Goal: Task Accomplishment & Management: Manage account settings

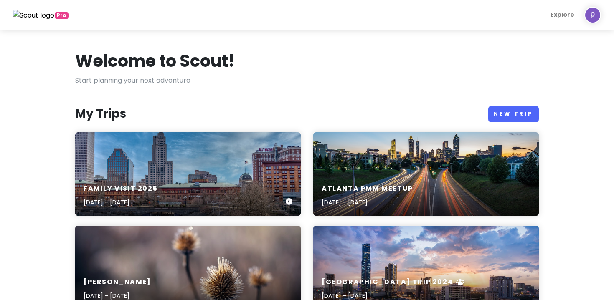
click at [183, 194] on div "Family Visit [DATE], 2025 - [DATE]" at bounding box center [188, 196] width 226 height 40
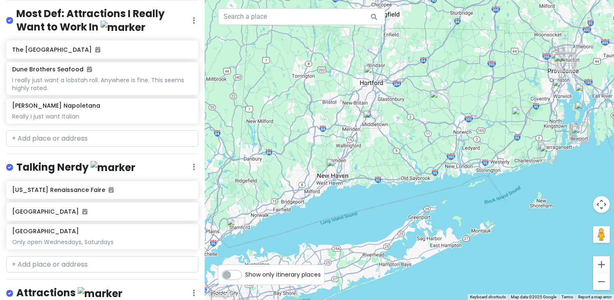
scroll to position [119, 0]
click at [121, 221] on div "[US_STATE] [GEOGRAPHIC_DATA] Only open Wednesdays, Saturdays" at bounding box center [102, 217] width 205 height 72
click at [121, 213] on h6 "[GEOGRAPHIC_DATA]" at bounding box center [99, 212] width 174 height 8
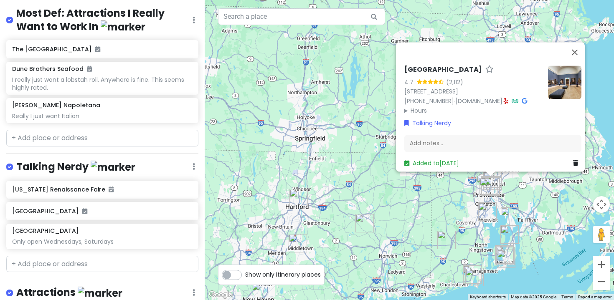
click at [434, 66] on h6 "[GEOGRAPHIC_DATA]" at bounding box center [443, 70] width 78 height 9
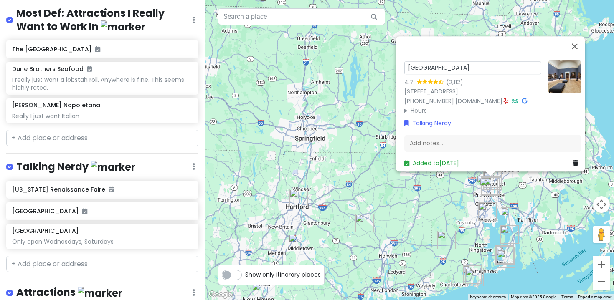
click at [464, 61] on input "[GEOGRAPHIC_DATA]" at bounding box center [472, 67] width 137 height 13
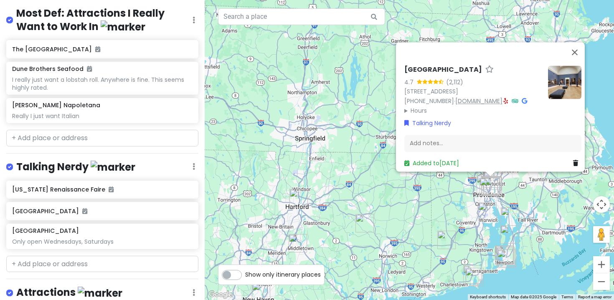
click at [485, 97] on link "[DOMAIN_NAME]" at bounding box center [478, 101] width 47 height 8
click at [575, 42] on button "Close" at bounding box center [575, 52] width 20 height 20
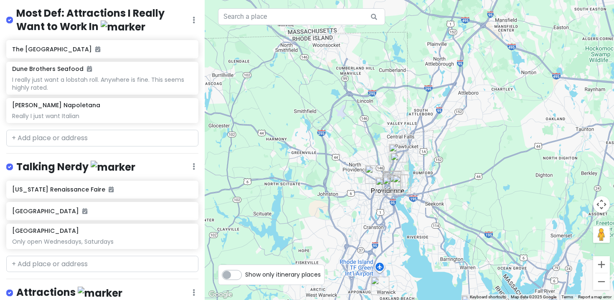
drag, startPoint x: 460, startPoint y: 221, endPoint x: 462, endPoint y: 131, distance: 90.2
click at [462, 131] on div at bounding box center [409, 150] width 409 height 300
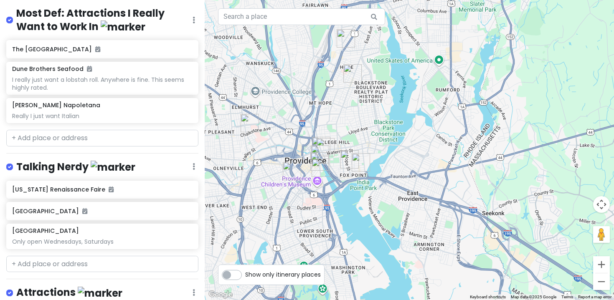
drag, startPoint x: 402, startPoint y: 212, endPoint x: 545, endPoint y: 3, distance: 253.4
click at [545, 3] on div at bounding box center [409, 150] width 409 height 300
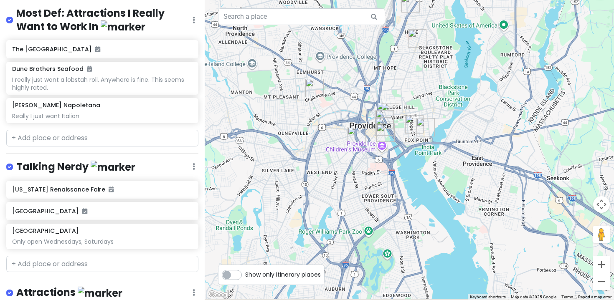
drag, startPoint x: 434, startPoint y: 108, endPoint x: 506, endPoint y: 71, distance: 81.5
click at [506, 71] on div at bounding box center [409, 150] width 409 height 300
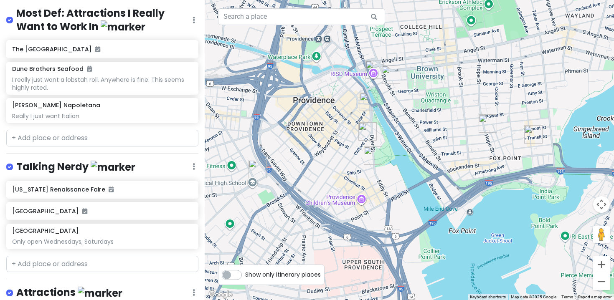
drag, startPoint x: 394, startPoint y: 147, endPoint x: 395, endPoint y: -8, distance: 155.8
click at [395, 0] on html "Family Visit 2025 Private Change Dates Make a Copy Delete Trip Give Feedback 💡 …" at bounding box center [307, 150] width 614 height 300
click at [388, 76] on img "The Providence Athenaeum" at bounding box center [391, 75] width 18 height 18
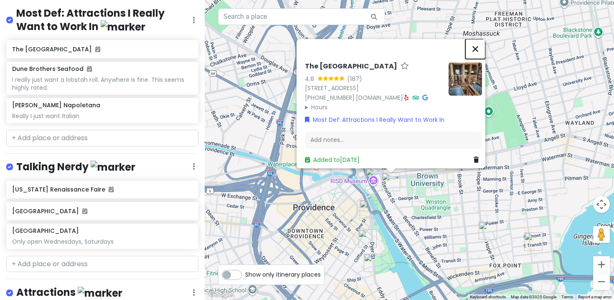
click at [478, 41] on button "Close" at bounding box center [475, 49] width 20 height 20
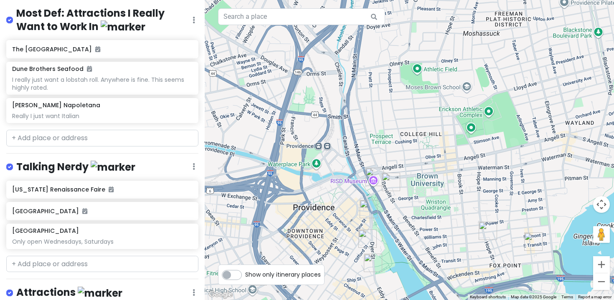
click at [369, 210] on img "Providence River Boat Company" at bounding box center [369, 209] width 18 height 18
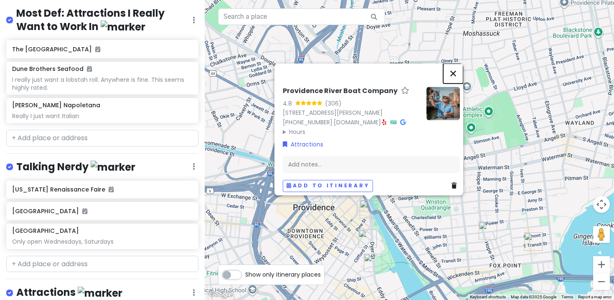
click at [461, 66] on button "Close" at bounding box center [453, 73] width 20 height 20
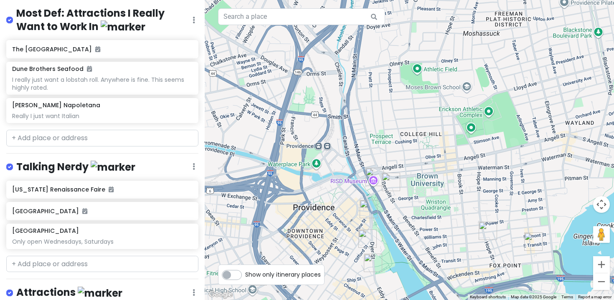
click at [368, 245] on img "Aloft Providence Downtown" at bounding box center [367, 239] width 18 height 18
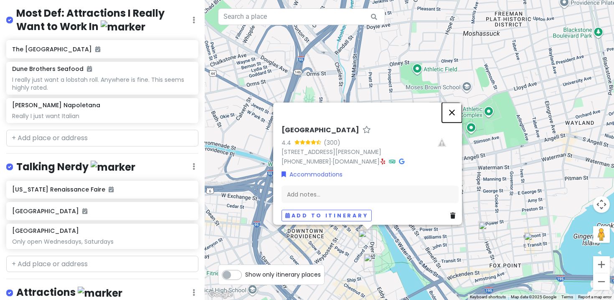
click at [458, 111] on button "Close" at bounding box center [452, 112] width 20 height 20
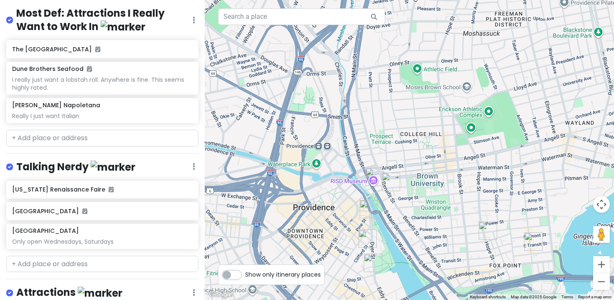
click at [484, 232] on img "Persimmon" at bounding box center [488, 231] width 18 height 18
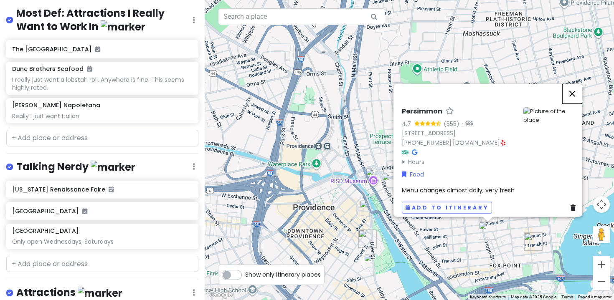
click at [578, 86] on button "Close" at bounding box center [572, 94] width 20 height 20
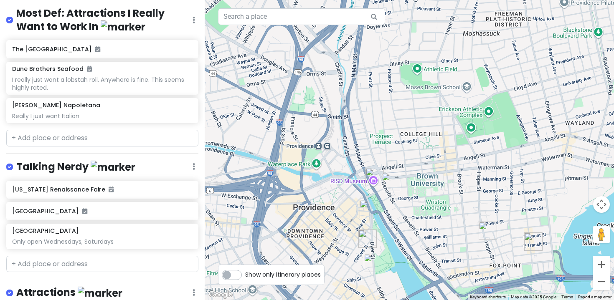
click at [533, 237] on img "Aleppo Sweets" at bounding box center [533, 242] width 18 height 18
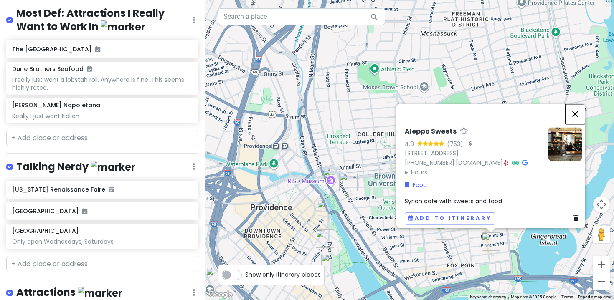
click at [581, 106] on button "Close" at bounding box center [575, 114] width 20 height 20
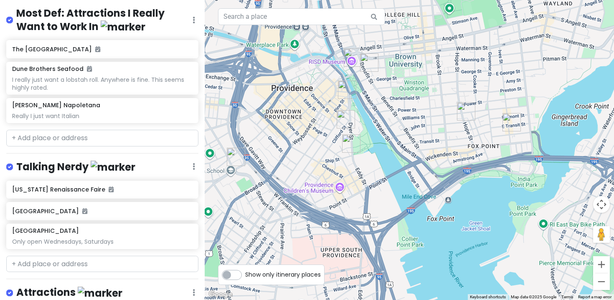
drag, startPoint x: 519, startPoint y: 229, endPoint x: 540, endPoint y: 107, distance: 123.8
click at [540, 107] on div at bounding box center [409, 150] width 409 height 300
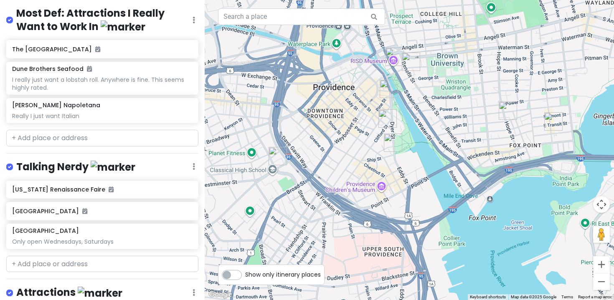
drag, startPoint x: 351, startPoint y: 164, endPoint x: 395, endPoint y: 164, distance: 43.9
click at [395, 164] on div at bounding box center [409, 150] width 409 height 300
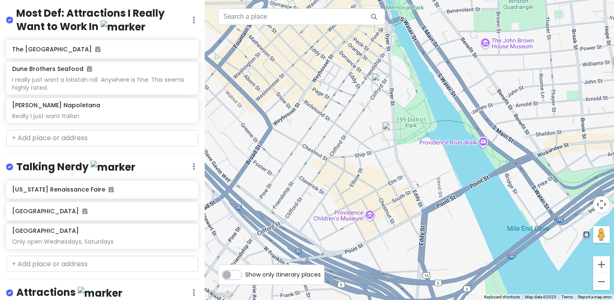
click at [391, 131] on img "Dune Brothers Seafood" at bounding box center [391, 131] width 18 height 18
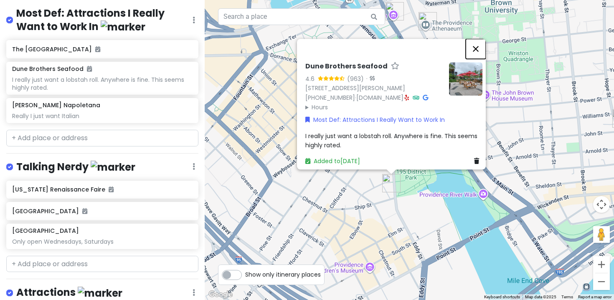
click at [482, 39] on button "Close" at bounding box center [476, 49] width 20 height 20
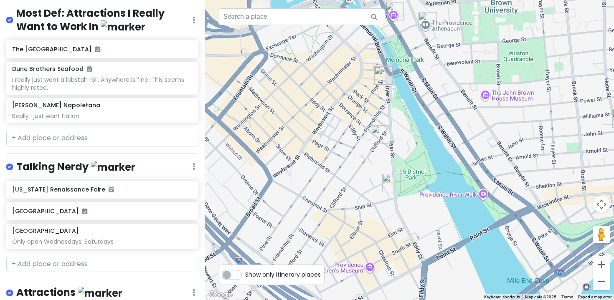
click at [482, 196] on div "To navigate, press the arrow keys." at bounding box center [409, 150] width 409 height 300
click at [467, 200] on div at bounding box center [409, 150] width 409 height 300
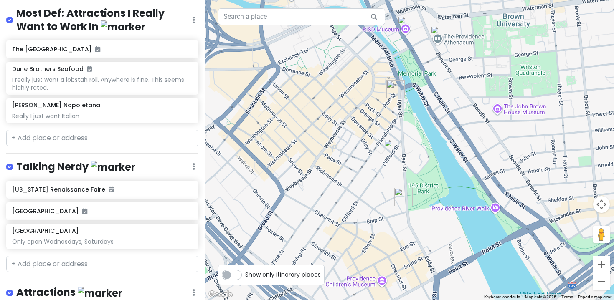
drag, startPoint x: 461, startPoint y: 178, endPoint x: 474, endPoint y: 193, distance: 19.6
click at [474, 193] on div at bounding box center [409, 150] width 409 height 300
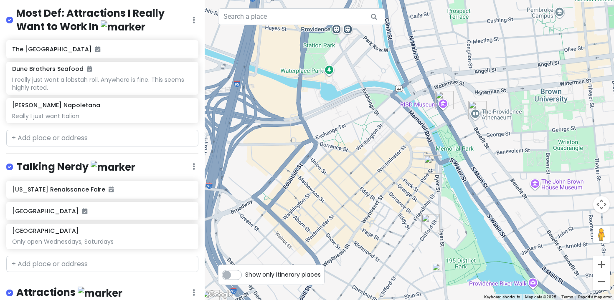
drag, startPoint x: 441, startPoint y: 113, endPoint x: 480, endPoint y: 192, distance: 87.2
click at [480, 192] on div at bounding box center [409, 150] width 409 height 300
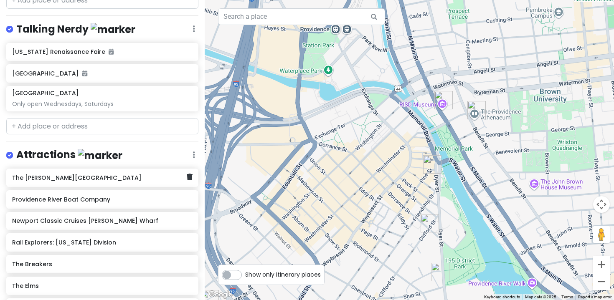
scroll to position [264, 0]
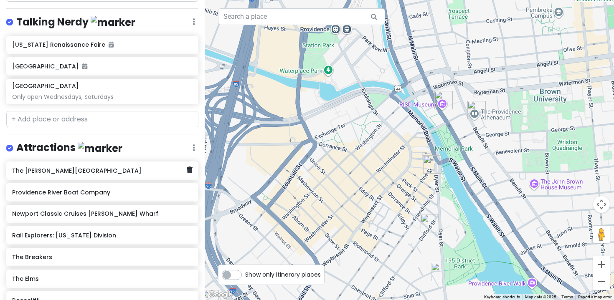
click at [108, 170] on h6 "The [PERSON_NAME][GEOGRAPHIC_DATA]" at bounding box center [99, 171] width 174 height 8
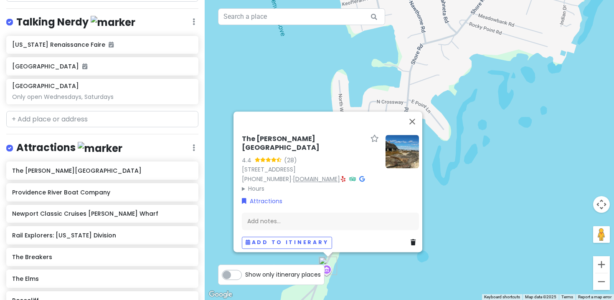
click at [314, 175] on link "[DOMAIN_NAME]" at bounding box center [316, 179] width 47 height 8
click at [417, 112] on button "Close" at bounding box center [412, 122] width 20 height 20
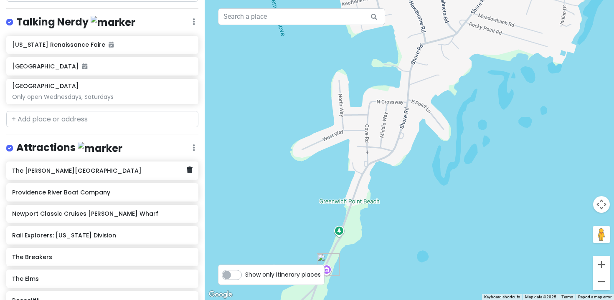
click at [164, 170] on h6 "The [PERSON_NAME][GEOGRAPHIC_DATA]" at bounding box center [99, 171] width 174 height 8
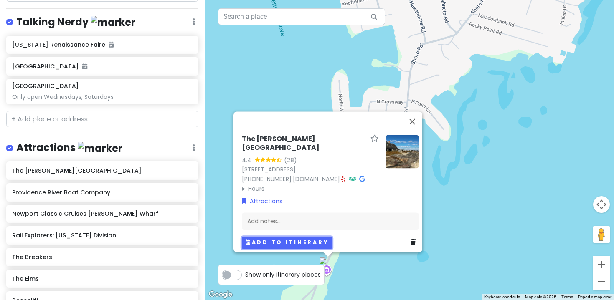
click at [272, 237] on button "Add to itinerary" at bounding box center [287, 243] width 90 height 12
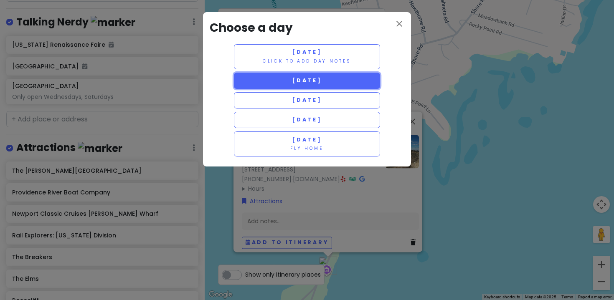
click at [322, 82] on span "[DATE]" at bounding box center [307, 80] width 30 height 7
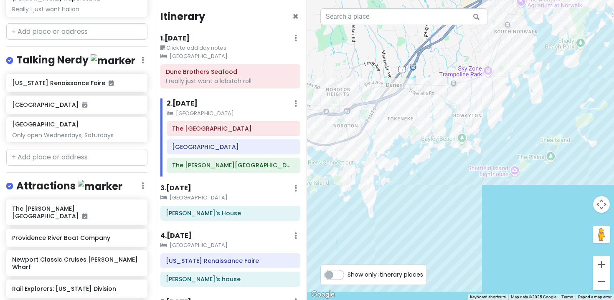
drag, startPoint x: 605, startPoint y: 172, endPoint x: 300, endPoint y: 295, distance: 329.3
click at [300, 295] on div "Family Visit 2025 Private Change Dates Make a Copy Delete Trip Give Feedback 💡 …" at bounding box center [307, 150] width 614 height 300
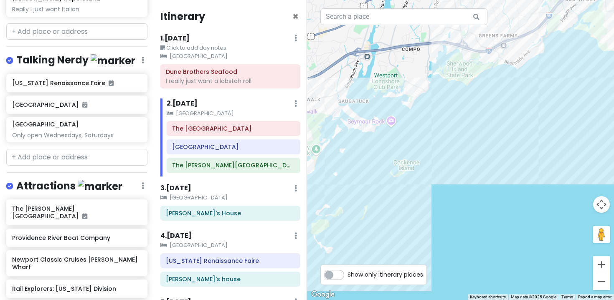
drag, startPoint x: 556, startPoint y: 142, endPoint x: 295, endPoint y: 244, distance: 279.6
click at [294, 244] on div "Family Visit 2025 Private Change Dates Make a Copy Delete Trip Give Feedback 💡 …" at bounding box center [307, 150] width 614 height 300
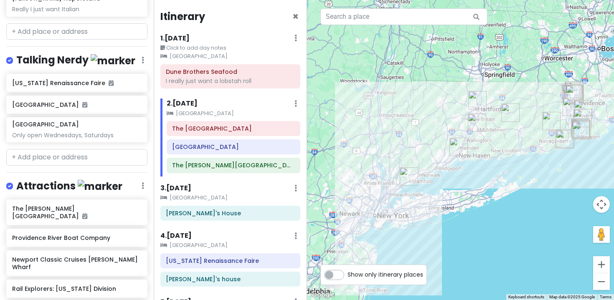
click at [406, 175] on img "The Bruce Museum Seaside Center" at bounding box center [409, 176] width 18 height 18
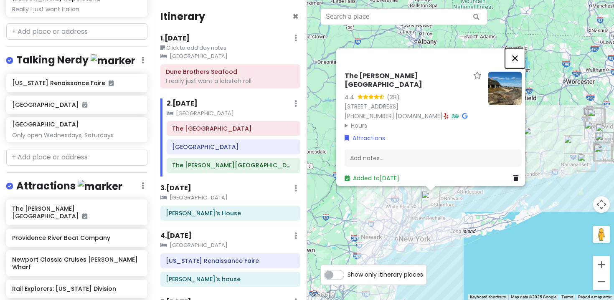
click at [519, 48] on button "Close" at bounding box center [515, 58] width 20 height 20
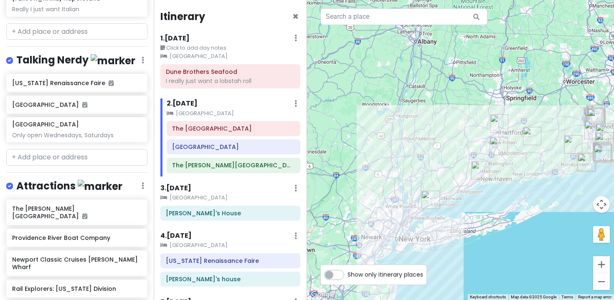
click at [430, 196] on img "The Bruce Museum Seaside Center" at bounding box center [430, 200] width 18 height 18
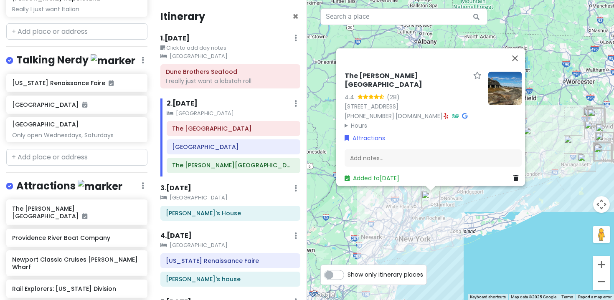
click at [514, 177] on link at bounding box center [517, 177] width 8 height 9
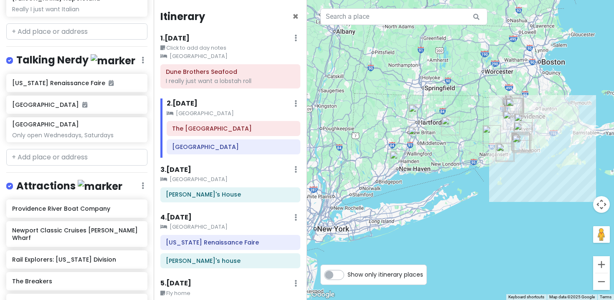
drag, startPoint x: 433, startPoint y: 167, endPoint x: 344, endPoint y: 156, distance: 89.3
click at [344, 156] on div at bounding box center [460, 150] width 307 height 300
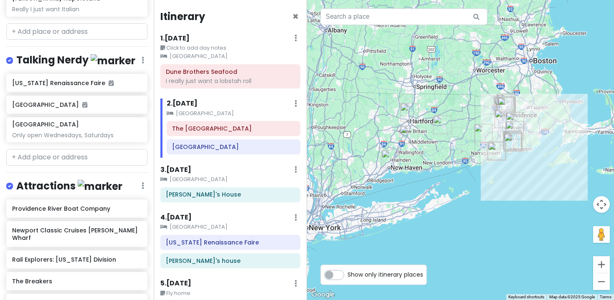
click at [176, 159] on div "Itinerary × 1 . [DATE] Edit Day Notes Clear Lodging Delete Day Click to add day…" at bounding box center [231, 150] width 154 height 300
click at [202, 151] on div "[GEOGRAPHIC_DATA]" at bounding box center [233, 147] width 122 height 12
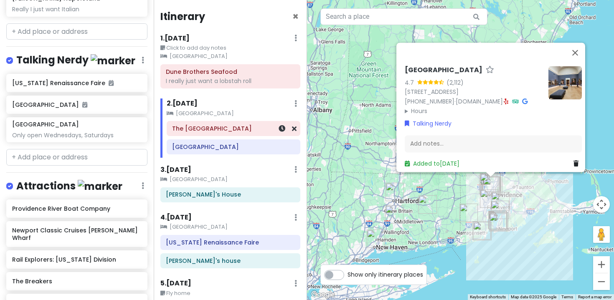
click at [228, 130] on h6 "The [GEOGRAPHIC_DATA]" at bounding box center [233, 129] width 122 height 8
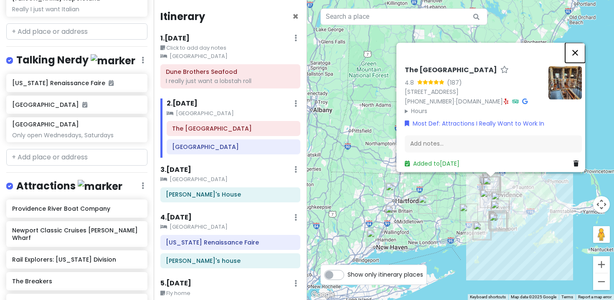
click at [581, 43] on button "Close" at bounding box center [575, 53] width 20 height 20
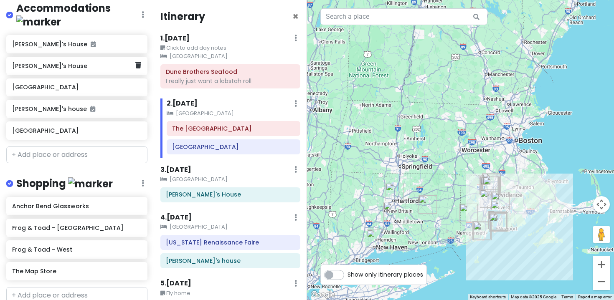
scroll to position [925, 0]
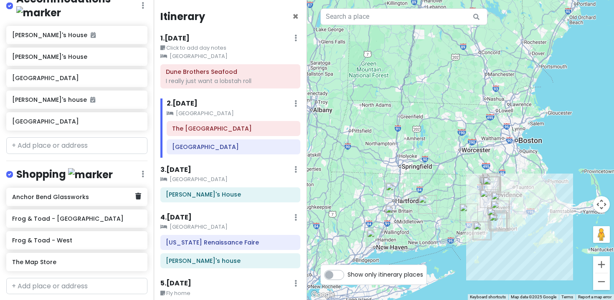
click at [86, 193] on h6 "Anchor Bend Glassworks" at bounding box center [73, 197] width 123 height 8
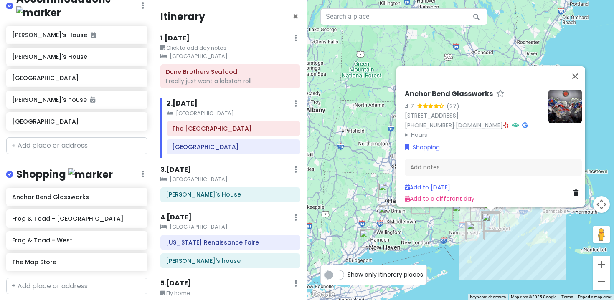
click at [489, 121] on link "[DOMAIN_NAME]" at bounding box center [479, 125] width 47 height 8
click at [101, 210] on div "Frog & Toad - [GEOGRAPHIC_DATA]" at bounding box center [76, 219] width 141 height 18
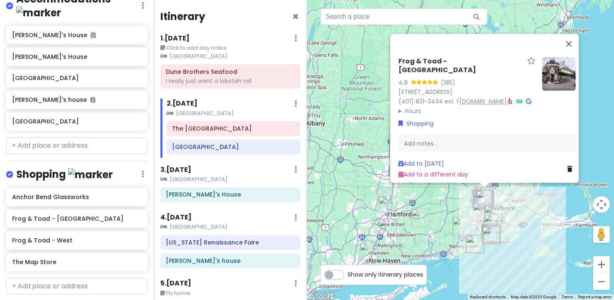
click at [459, 99] on link "[DOMAIN_NAME]" at bounding box center [482, 101] width 47 height 8
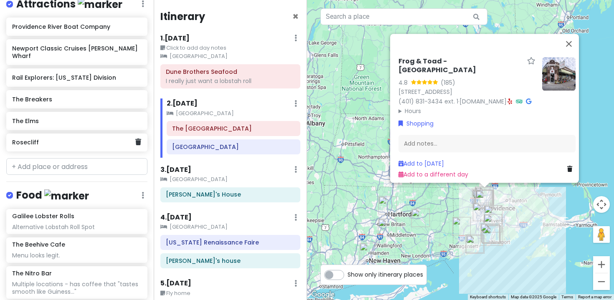
scroll to position [445, 0]
click at [58, 96] on h6 "The Breakers" at bounding box center [73, 100] width 123 height 8
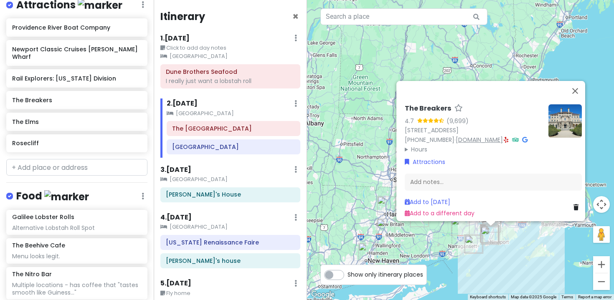
click at [464, 136] on link "[DOMAIN_NAME]" at bounding box center [479, 140] width 47 height 8
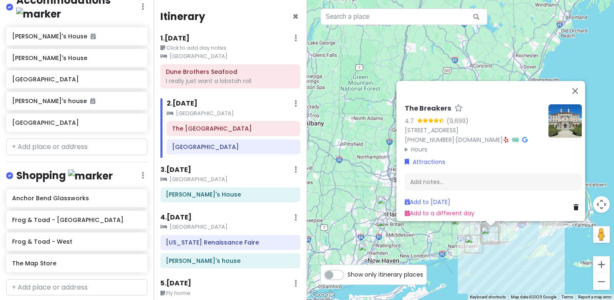
scroll to position [925, 0]
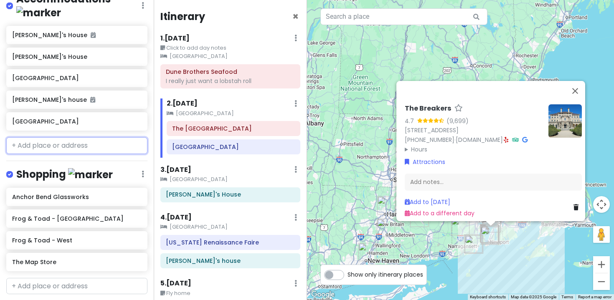
click at [114, 137] on input "text" at bounding box center [76, 145] width 141 height 17
click at [93, 278] on input "text" at bounding box center [76, 286] width 141 height 17
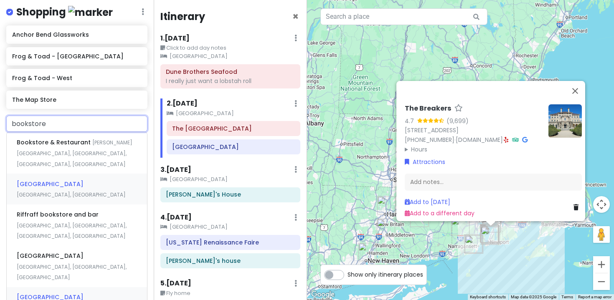
scroll to position [1099, 0]
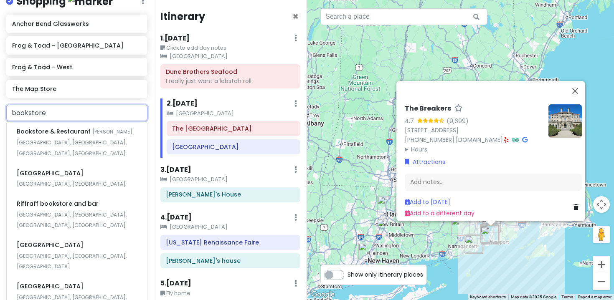
click at [84, 105] on input "bookstore" at bounding box center [76, 113] width 141 height 17
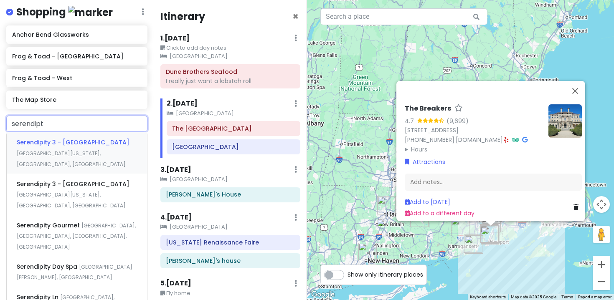
type input "serendipti"
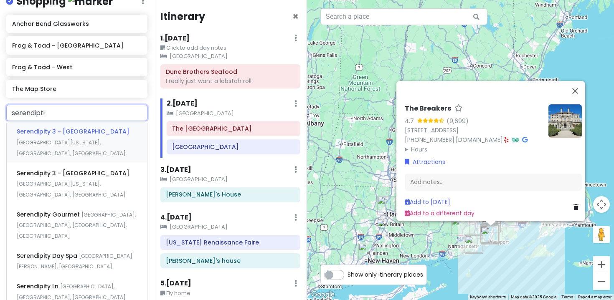
scroll to position [1088, 0]
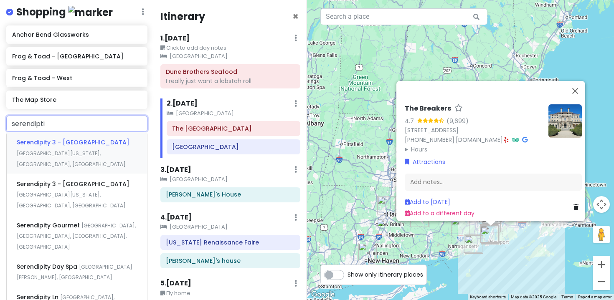
click at [73, 116] on input "serendipti" at bounding box center [76, 124] width 141 height 17
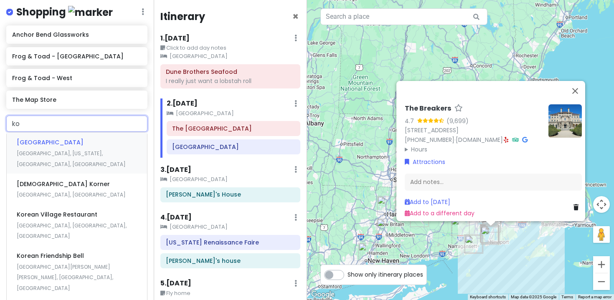
type input "k"
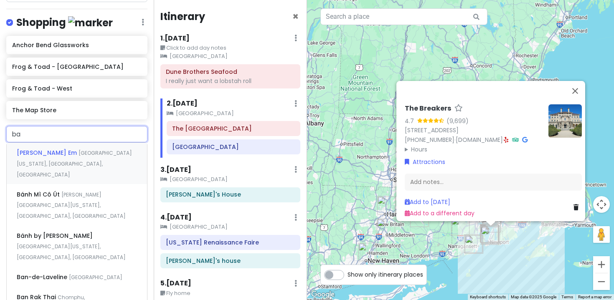
type input "b"
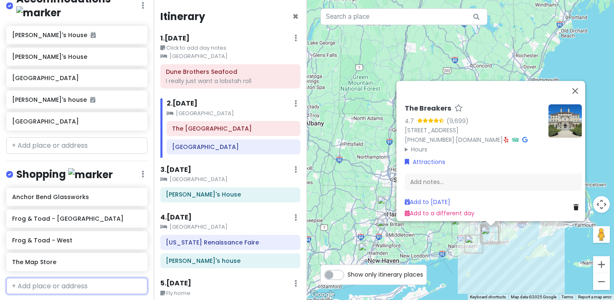
paste input "The Arcade Providence"
type input "The Arcade Providence"
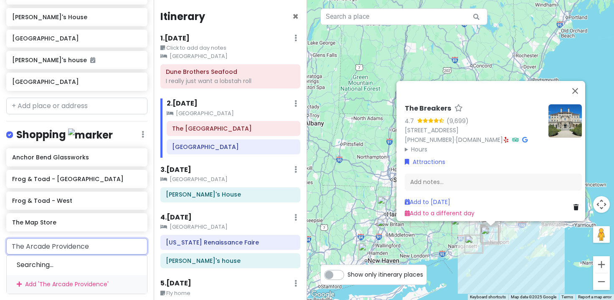
scroll to position [1037, 0]
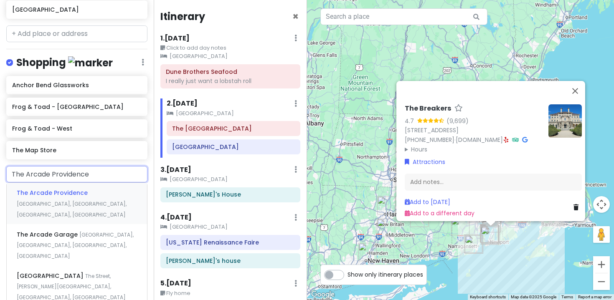
click at [102, 183] on div "The Arcade Providence [GEOGRAPHIC_DATA], [GEOGRAPHIC_DATA], [GEOGRAPHIC_DATA], …" at bounding box center [77, 203] width 140 height 41
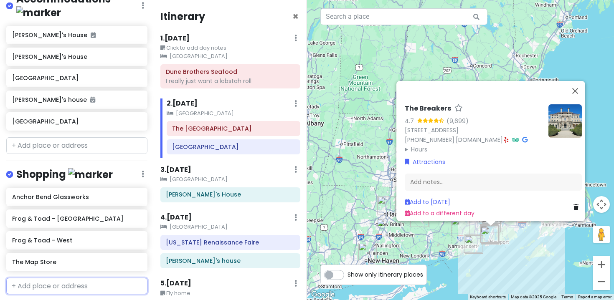
scroll to position [947, 0]
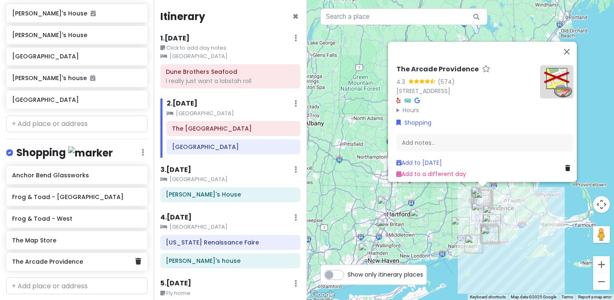
click at [102, 258] on h6 "The Arcade Providence" at bounding box center [73, 262] width 123 height 8
click at [103, 256] on div "The Arcade Providence" at bounding box center [73, 262] width 123 height 12
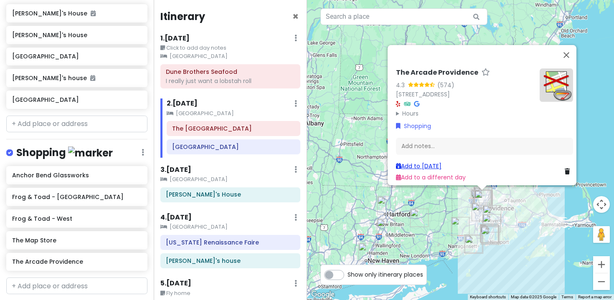
click at [420, 162] on link "Add to [DATE]" at bounding box center [419, 166] width 46 height 8
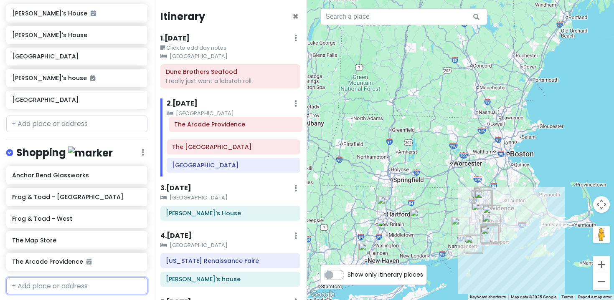
drag, startPoint x: 213, startPoint y: 172, endPoint x: 215, endPoint y: 130, distance: 41.4
click at [215, 130] on div "The [GEOGRAPHIC_DATA] [GEOGRAPHIC_DATA]" at bounding box center [233, 148] width 147 height 55
type input "downtown providen"
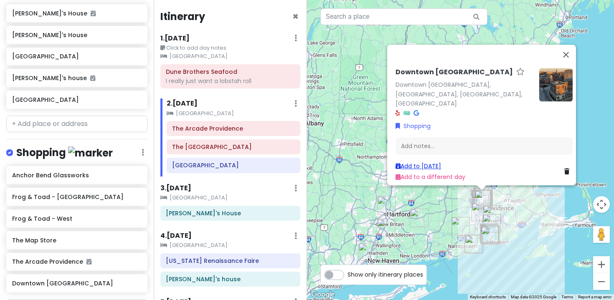
click at [427, 162] on link "Add to [DATE]" at bounding box center [419, 166] width 46 height 8
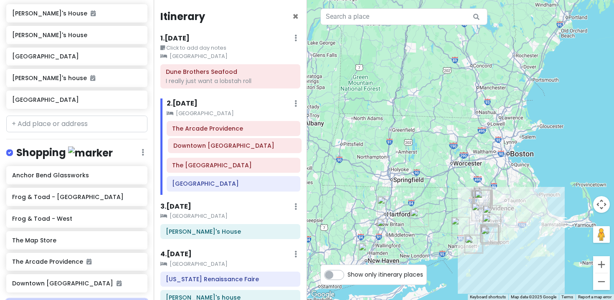
drag, startPoint x: 257, startPoint y: 183, endPoint x: 258, endPoint y: 144, distance: 38.4
click at [258, 144] on div "The Arcade [GEOGRAPHIC_DATA] The [GEOGRAPHIC_DATA] [GEOGRAPHIC_DATA]" at bounding box center [233, 158] width 147 height 74
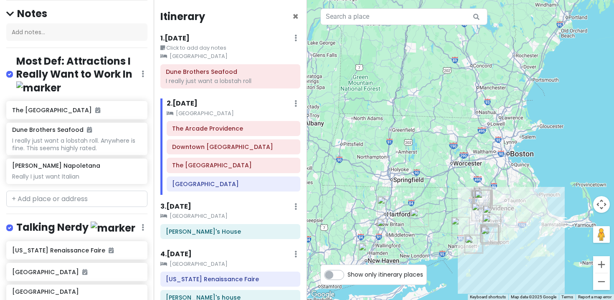
scroll to position [135, 0]
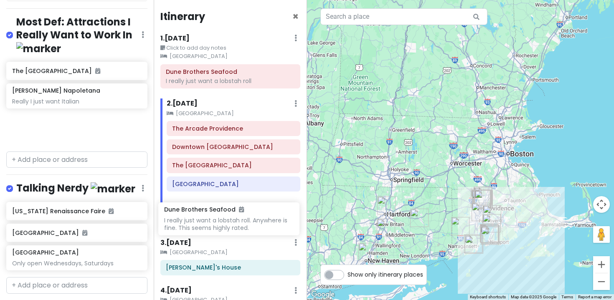
drag, startPoint x: 83, startPoint y: 104, endPoint x: 235, endPoint y: 224, distance: 193.3
click at [235, 224] on div "Family Visit 2025 Private Change Dates Make a Copy Delete Trip Give Feedback 💡 …" at bounding box center [307, 150] width 614 height 300
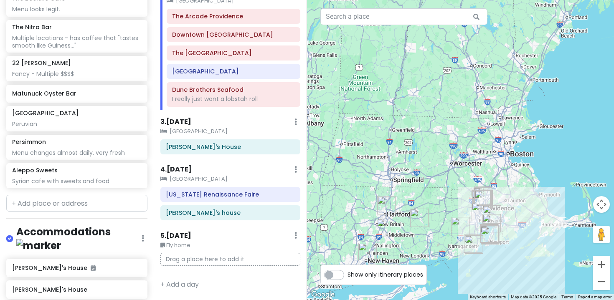
scroll to position [711, 0]
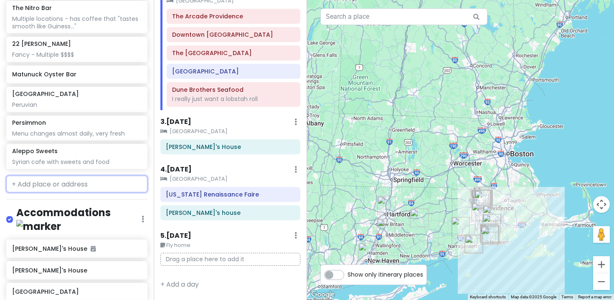
click at [66, 176] on input "text" at bounding box center [76, 184] width 141 height 17
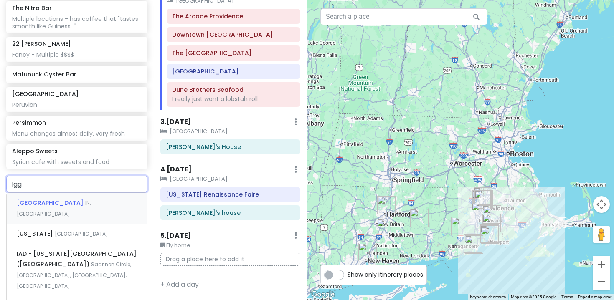
type input "Iggy"
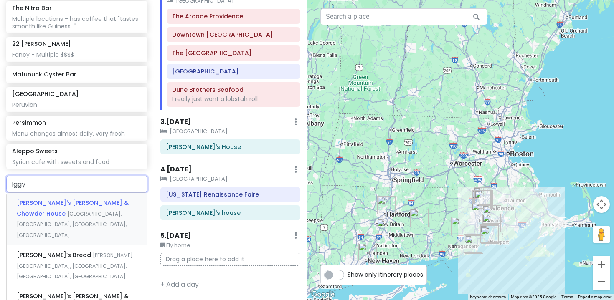
click at [66, 199] on span "[PERSON_NAME]'s [PERSON_NAME] & Chowder House" at bounding box center [73, 208] width 112 height 19
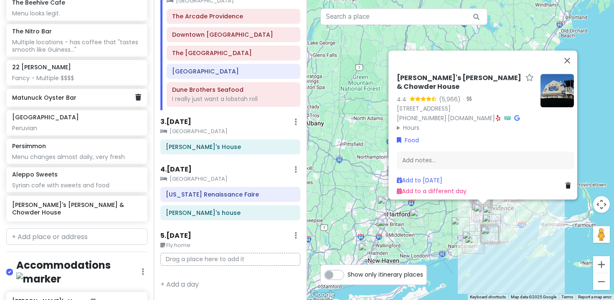
scroll to position [690, 0]
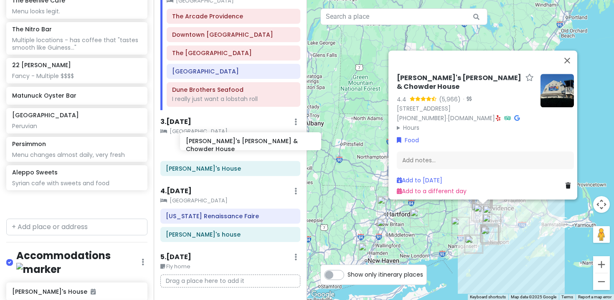
drag, startPoint x: 76, startPoint y: 193, endPoint x: 249, endPoint y: 142, distance: 181.2
click at [249, 142] on div "Family Visit 2025 Private Change Dates Make a Copy Delete Trip Give Feedback 💡 …" at bounding box center [307, 150] width 614 height 300
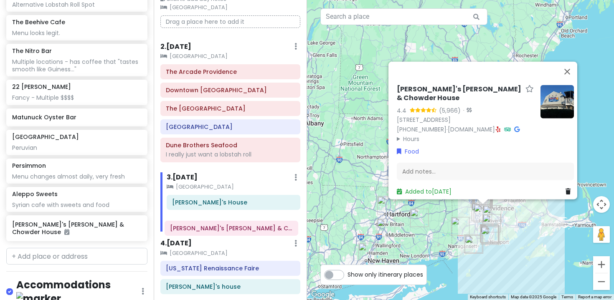
scroll to position [50, 0]
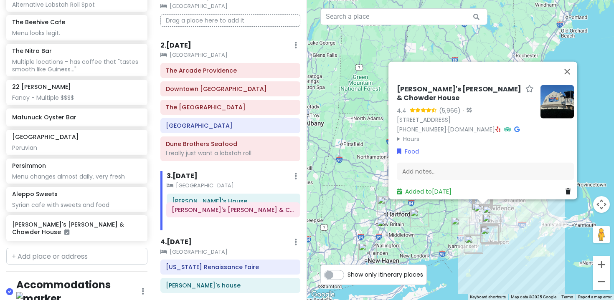
drag, startPoint x: 232, startPoint y: 253, endPoint x: 232, endPoint y: 212, distance: 41.4
click at [232, 212] on div "[PERSON_NAME]'s [PERSON_NAME] & Chowder House [PERSON_NAME]'s House" at bounding box center [233, 212] width 147 height 37
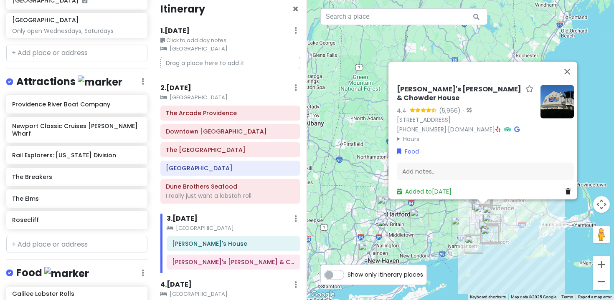
scroll to position [362, 0]
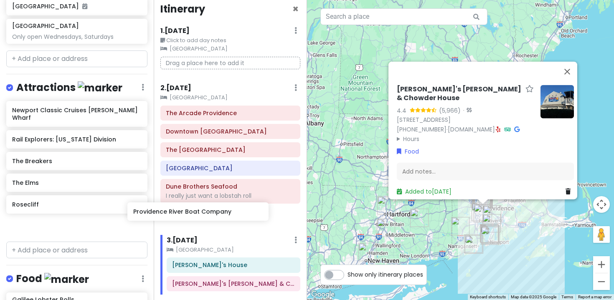
drag, startPoint x: 115, startPoint y: 112, endPoint x: 236, endPoint y: 216, distance: 159.4
click at [236, 216] on div "Family Visit 2025 Private Change Dates Make a Copy Delete Trip Give Feedback 💡 …" at bounding box center [307, 150] width 614 height 300
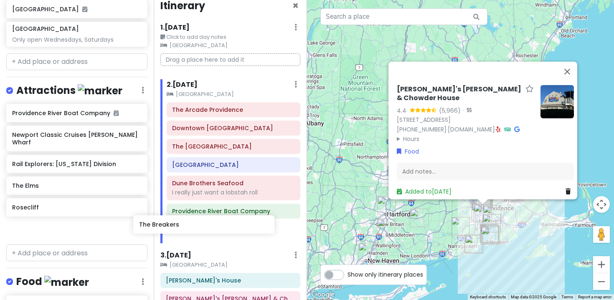
scroll to position [12, 0]
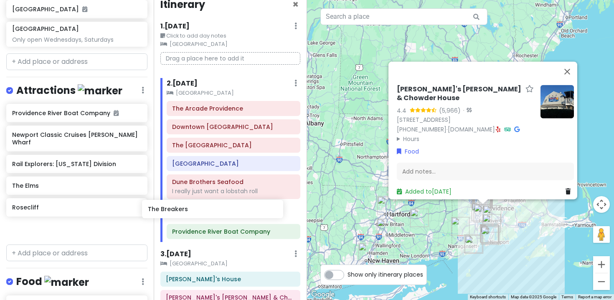
drag, startPoint x: 66, startPoint y: 178, endPoint x: 202, endPoint y: 211, distance: 139.2
click at [202, 211] on div "Family Visit 2025 Private Change Dates Make a Copy Delete Trip Give Feedback 💡 …" at bounding box center [307, 150] width 614 height 300
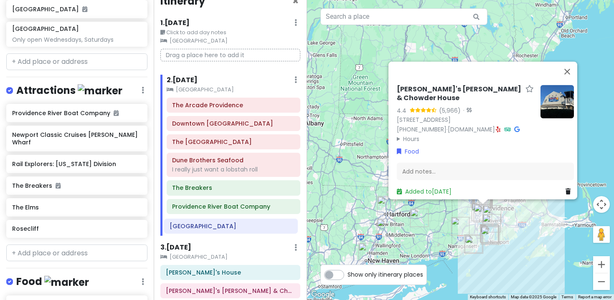
scroll to position [17, 0]
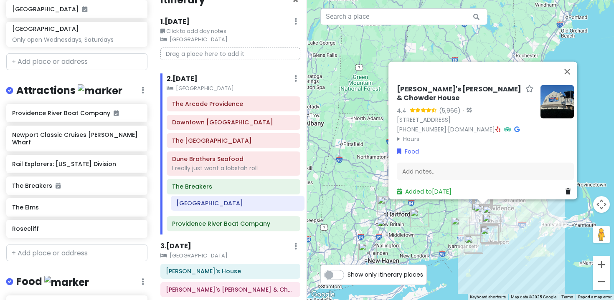
drag, startPoint x: 249, startPoint y: 166, endPoint x: 252, endPoint y: 205, distance: 39.0
click at [252, 206] on div "The [GEOGRAPHIC_DATA] [GEOGRAPHIC_DATA] The [GEOGRAPHIC_DATA] Dune Brothers Sea…" at bounding box center [233, 165] width 147 height 138
click at [237, 223] on h6 "Providence River Boat Company" at bounding box center [233, 224] width 122 height 8
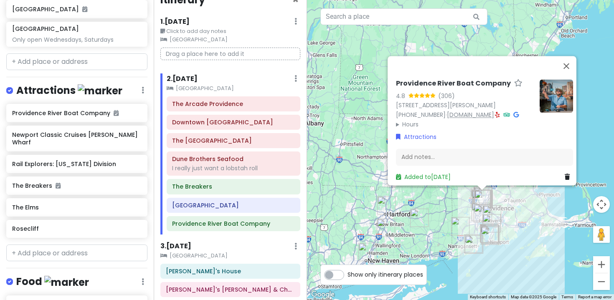
click at [476, 111] on link "[DOMAIN_NAME]" at bounding box center [470, 115] width 47 height 8
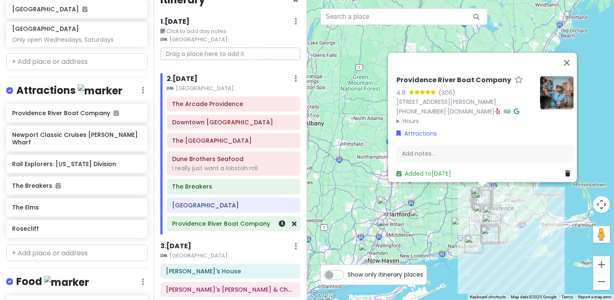
click at [218, 222] on h6 "Providence River Boat Company" at bounding box center [233, 224] width 122 height 8
click at [281, 223] on icon at bounding box center [282, 224] width 7 height 7
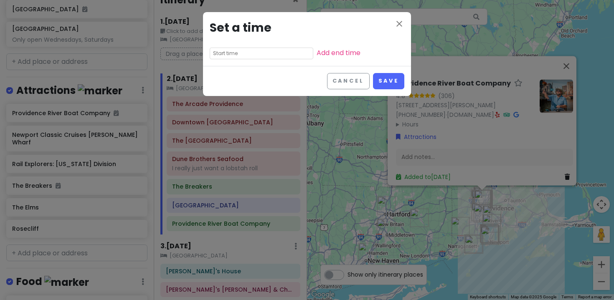
click at [261, 54] on input "text" at bounding box center [262, 54] width 104 height 12
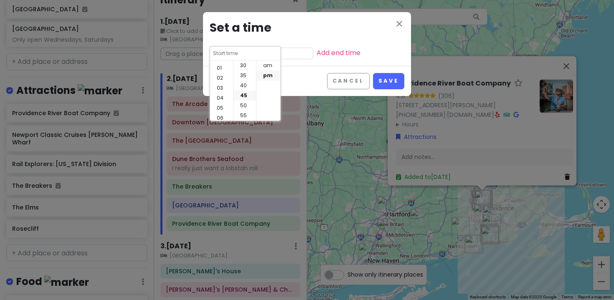
scroll to position [7, 0]
click at [220, 86] on li "03" at bounding box center [221, 89] width 23 height 10
type input "3:45 pm"
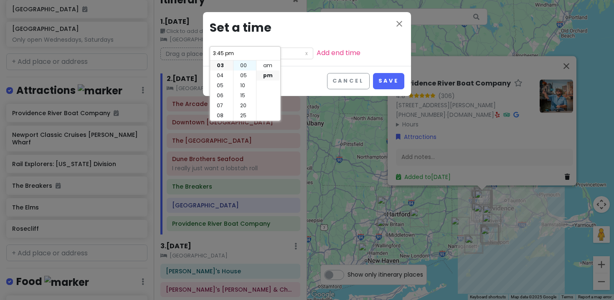
click at [244, 64] on li "00" at bounding box center [244, 66] width 23 height 10
type input "3:00 pm"
click at [391, 76] on button "Save" at bounding box center [388, 81] width 31 height 16
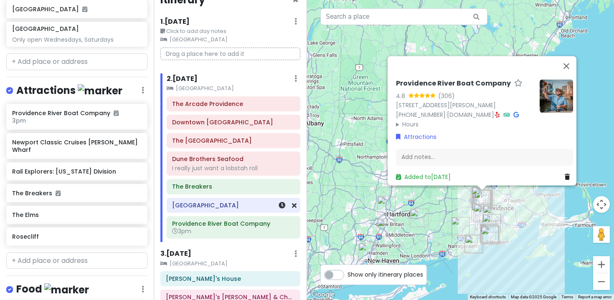
click at [264, 206] on h6 "[GEOGRAPHIC_DATA]" at bounding box center [233, 206] width 122 height 8
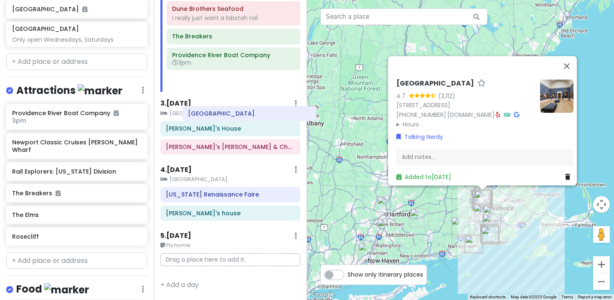
scroll to position [168, 0]
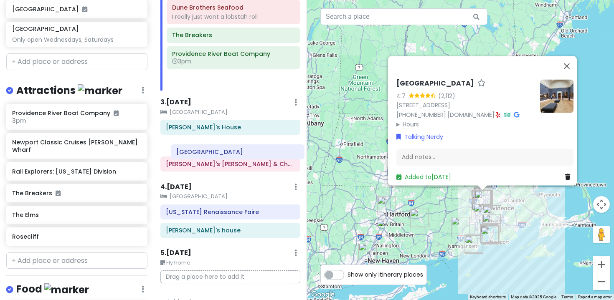
drag, startPoint x: 244, startPoint y: 154, endPoint x: 248, endPoint y: 152, distance: 4.5
click at [248, 152] on div "Itinerary × 1 . [DATE] Edit Day Notes Clear Lodging Delete Day Click to add day…" at bounding box center [231, 150] width 154 height 300
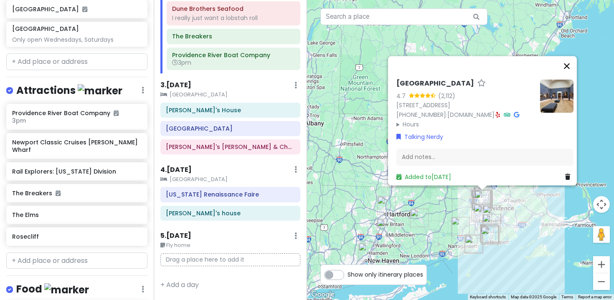
scroll to position [167, 0]
click at [573, 56] on button "Close" at bounding box center [567, 66] width 20 height 20
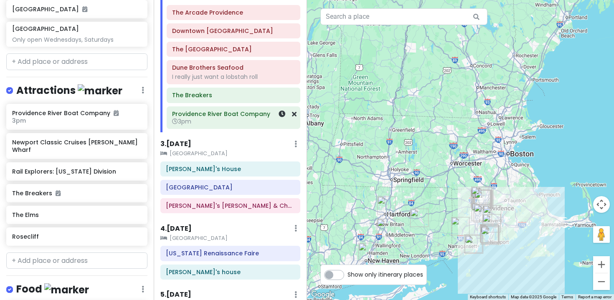
scroll to position [107, 0]
click at [228, 99] on h6 "The Breakers" at bounding box center [233, 96] width 122 height 8
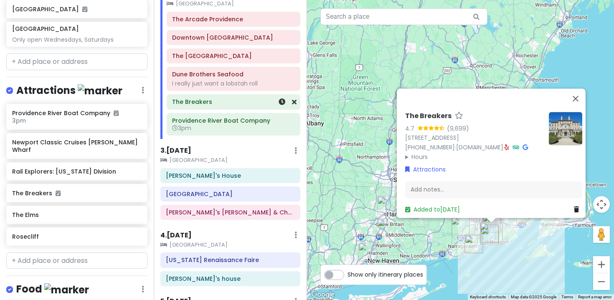
scroll to position [98, 0]
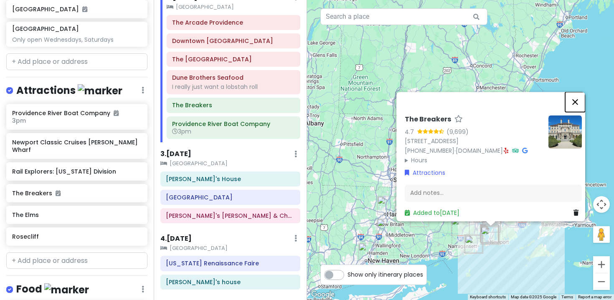
click at [580, 92] on button "Close" at bounding box center [575, 102] width 20 height 20
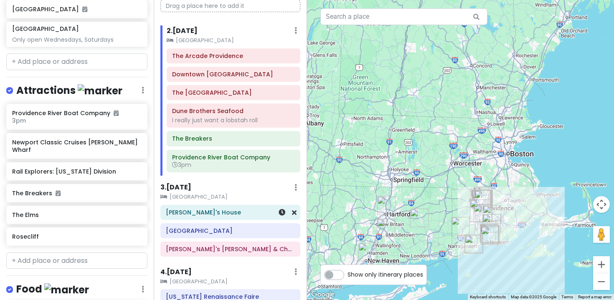
scroll to position [63, 0]
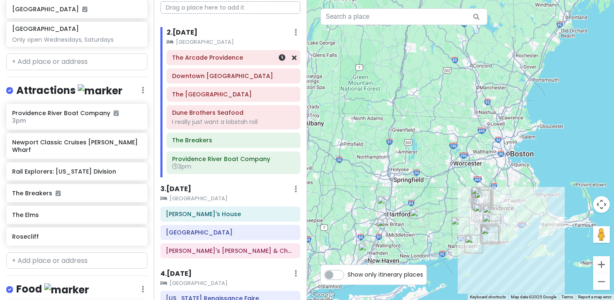
click at [245, 62] on div "The Arcade Providence" at bounding box center [233, 58] width 122 height 12
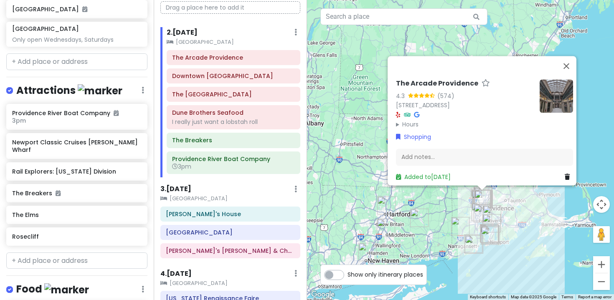
click at [439, 79] on h6 "The Arcade Providence" at bounding box center [437, 83] width 82 height 9
click at [456, 56] on div at bounding box center [475, 66] width 164 height 20
click at [550, 96] on img at bounding box center [556, 95] width 33 height 33
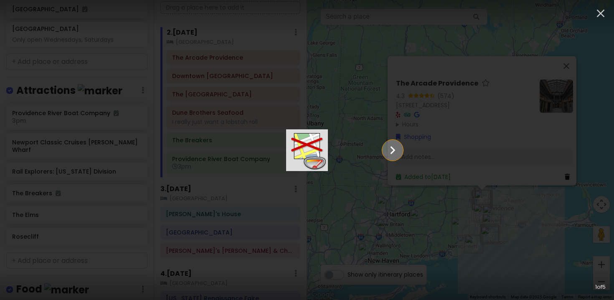
click at [401, 156] on icon "Show slide 2 of 5" at bounding box center [393, 150] width 16 height 20
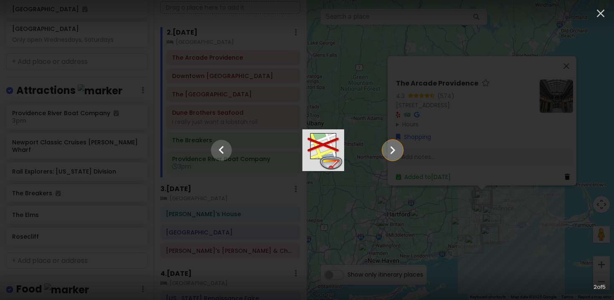
click at [401, 156] on icon "Show slide 3 of 5" at bounding box center [393, 150] width 16 height 20
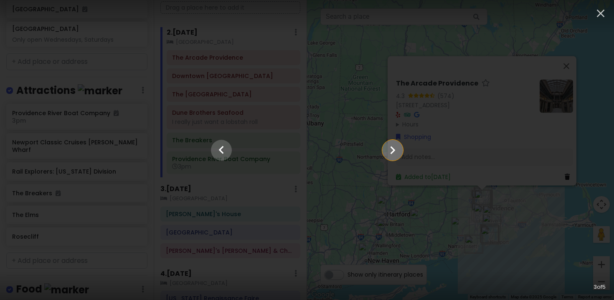
click at [401, 156] on icon "Show slide 4 of 5" at bounding box center [393, 150] width 16 height 20
click at [401, 156] on icon "Show slide 5 of 5" at bounding box center [393, 150] width 16 height 20
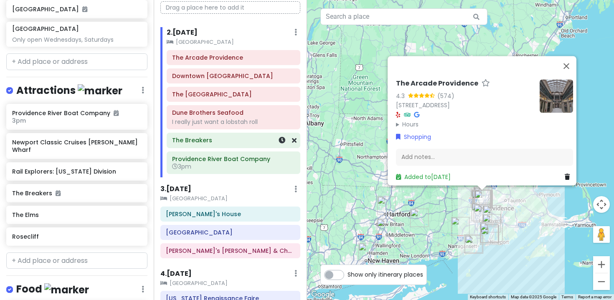
click at [236, 145] on div "The Breakers" at bounding box center [233, 141] width 122 height 12
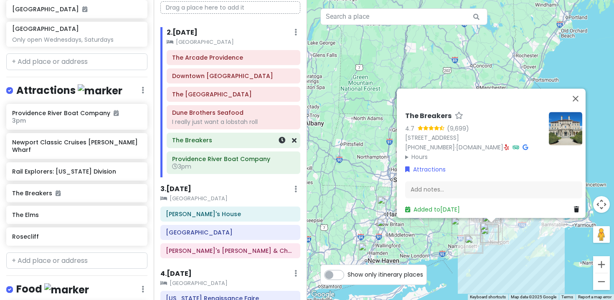
click at [236, 145] on div "The Breakers" at bounding box center [233, 141] width 122 height 12
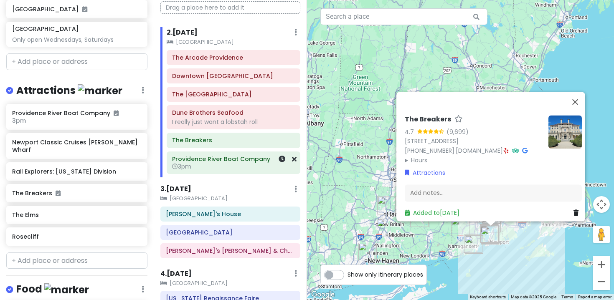
click at [226, 164] on h6 "3pm" at bounding box center [233, 167] width 122 height 8
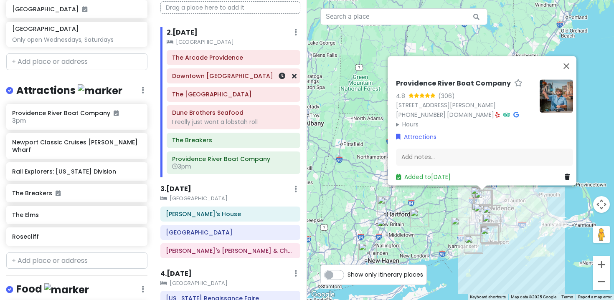
click at [237, 77] on h6 "Downtown [GEOGRAPHIC_DATA]" at bounding box center [233, 76] width 122 height 8
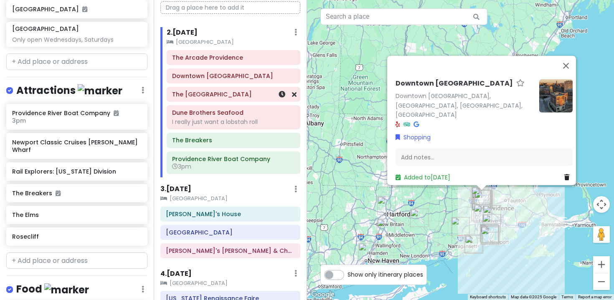
click at [253, 94] on h6 "The [GEOGRAPHIC_DATA]" at bounding box center [233, 95] width 122 height 8
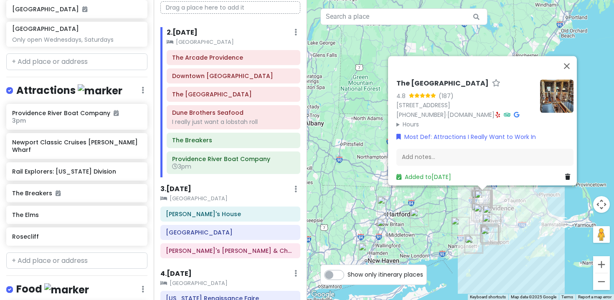
click at [430, 79] on h6 "The [GEOGRAPHIC_DATA]" at bounding box center [442, 83] width 92 height 9
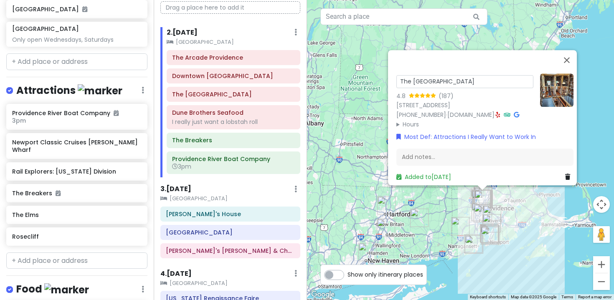
click at [542, 93] on div at bounding box center [553, 102] width 40 height 56
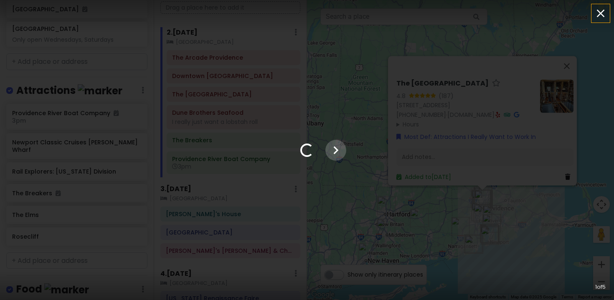
click at [602, 17] on icon "button" at bounding box center [600, 13] width 13 height 13
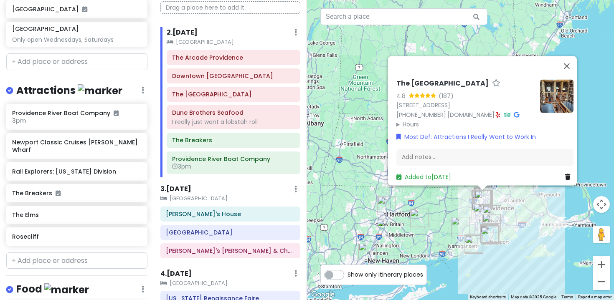
click at [396, 120] on summary "Hours" at bounding box center [464, 124] width 137 height 9
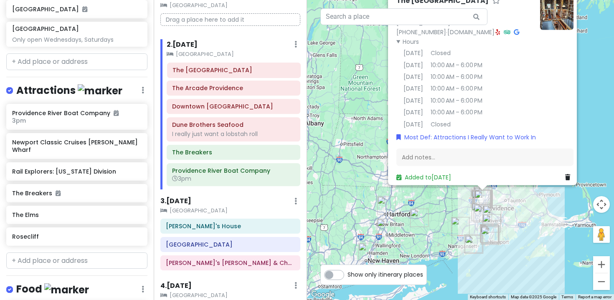
scroll to position [50, 0]
drag, startPoint x: 198, startPoint y: 95, endPoint x: 200, endPoint y: 91, distance: 5.2
click at [200, 91] on div "The [GEOGRAPHIC_DATA] [GEOGRAPHIC_DATA] The [GEOGRAPHIC_DATA] Dune Brothers Sea…" at bounding box center [233, 126] width 147 height 127
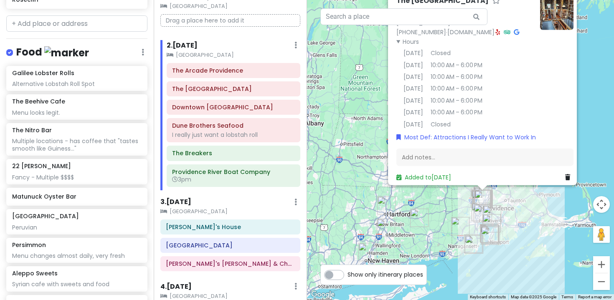
scroll to position [599, 0]
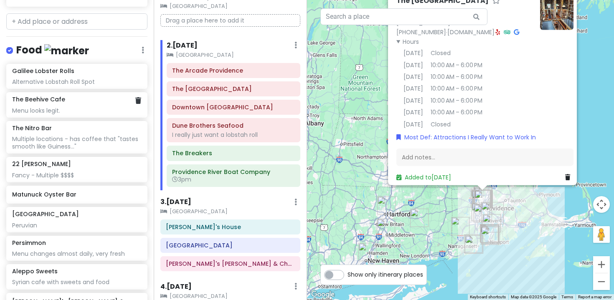
click at [85, 96] on div "The Beehive Cafe Menu looks legit." at bounding box center [76, 105] width 129 height 18
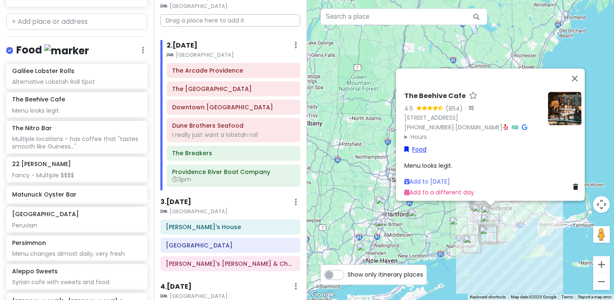
click at [416, 145] on link "Food" at bounding box center [415, 149] width 22 height 9
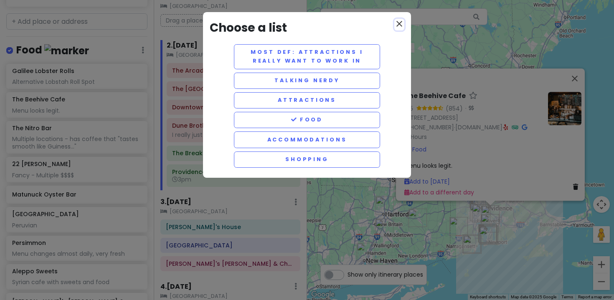
click at [396, 23] on icon "close" at bounding box center [399, 24] width 10 height 10
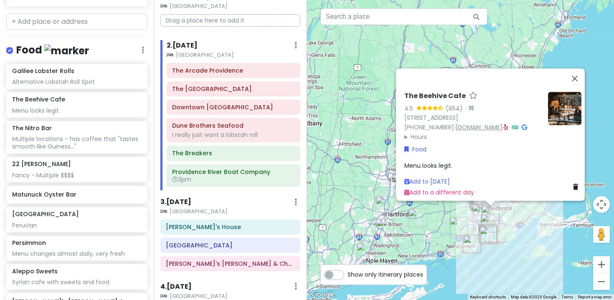
click at [469, 123] on link "[DOMAIN_NAME]" at bounding box center [478, 127] width 47 height 8
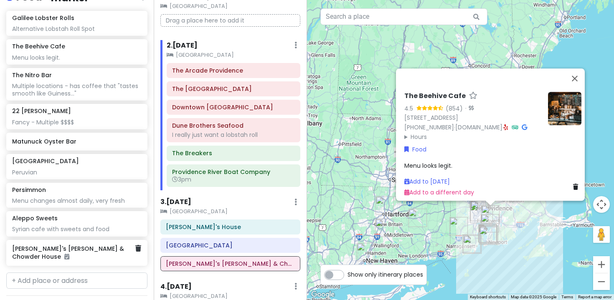
scroll to position [640, 0]
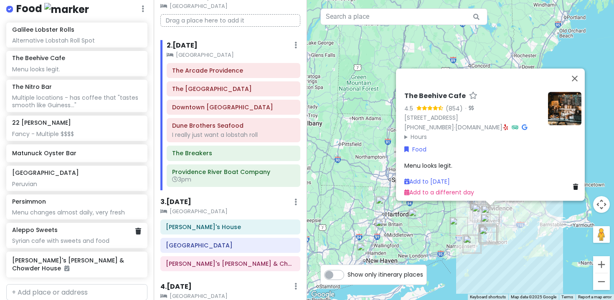
click at [66, 226] on div "Aleppo Sweets" at bounding box center [76, 230] width 129 height 8
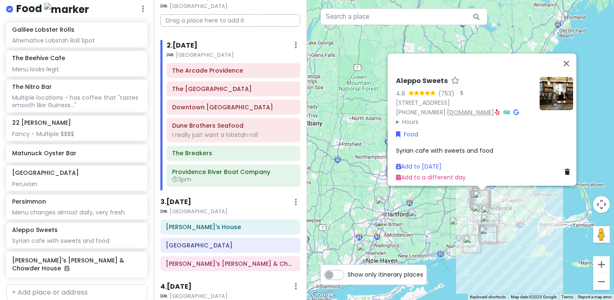
click at [481, 108] on link "[DOMAIN_NAME]" at bounding box center [470, 112] width 47 height 8
click at [281, 72] on icon at bounding box center [282, 70] width 7 height 7
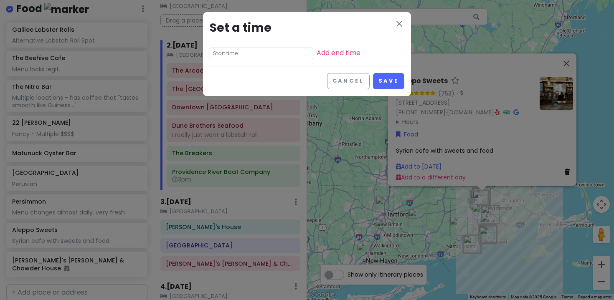
click at [246, 55] on input "text" at bounding box center [262, 54] width 104 height 12
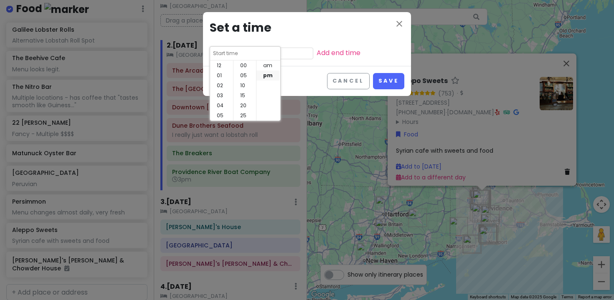
scroll to position [60, 0]
click at [272, 64] on li "am" at bounding box center [267, 66] width 23 height 10
type input "9:45 am"
click at [249, 66] on li "30" at bounding box center [244, 66] width 23 height 10
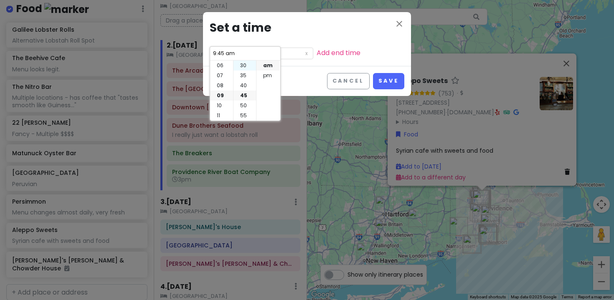
type input "9:30 am"
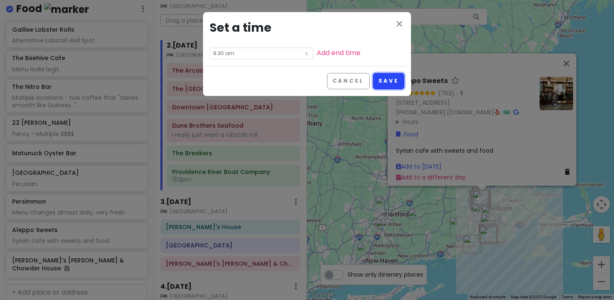
click at [397, 82] on button "Save" at bounding box center [388, 81] width 31 height 16
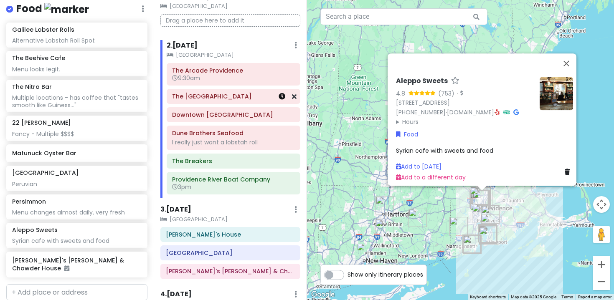
click at [282, 99] on icon at bounding box center [282, 96] width 7 height 7
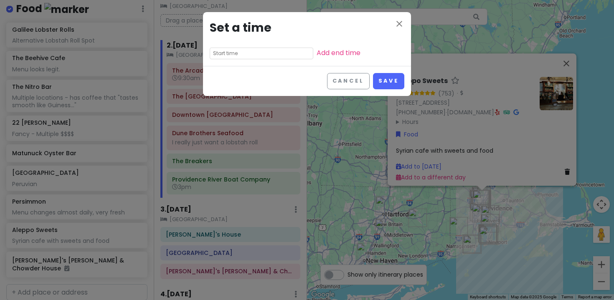
click at [253, 52] on input "text" at bounding box center [262, 54] width 104 height 12
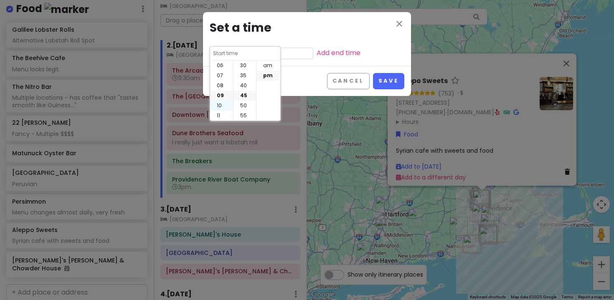
click at [220, 105] on li "10" at bounding box center [221, 106] width 23 height 10
type input "10:45 pm"
click at [271, 65] on li "am" at bounding box center [267, 66] width 23 height 10
type input "10:45 am"
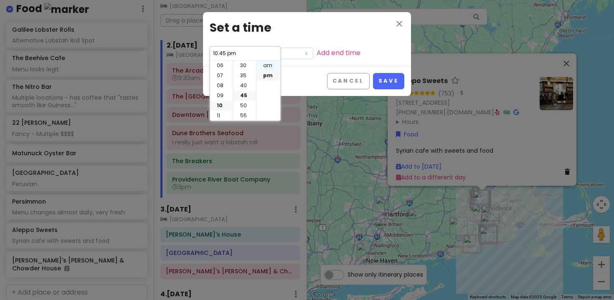
type input "10:45 am"
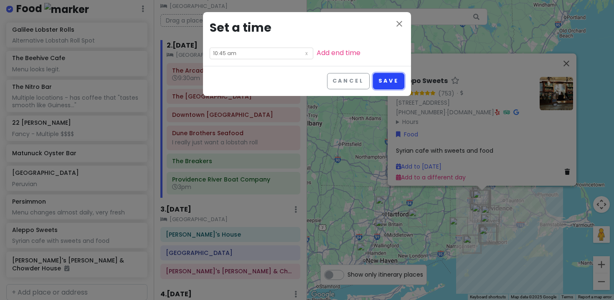
click at [396, 82] on button "Save" at bounding box center [388, 81] width 31 height 16
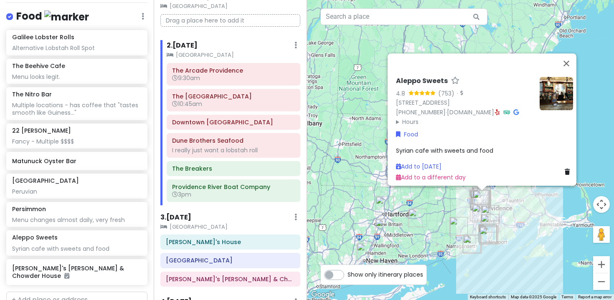
scroll to position [647, 0]
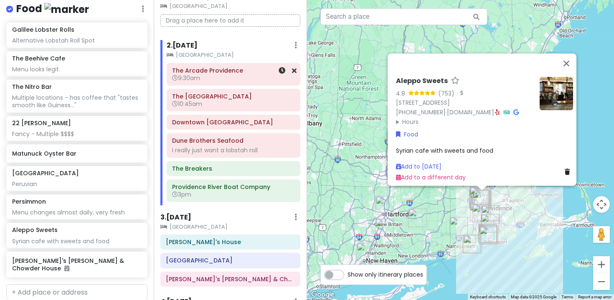
click at [189, 81] on span "9:30am" at bounding box center [186, 78] width 28 height 8
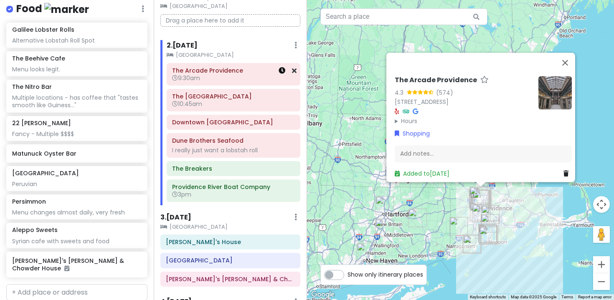
click at [283, 70] on icon at bounding box center [282, 70] width 7 height 7
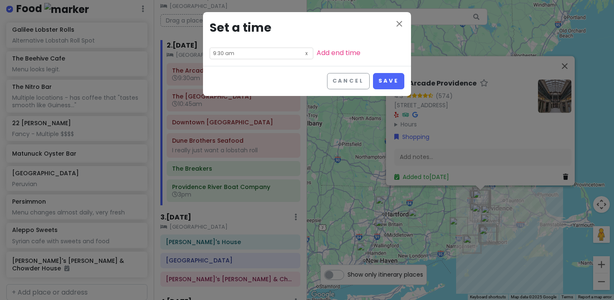
click at [302, 53] on icon at bounding box center [306, 53] width 8 height 10
click at [239, 48] on input "text" at bounding box center [262, 54] width 104 height 12
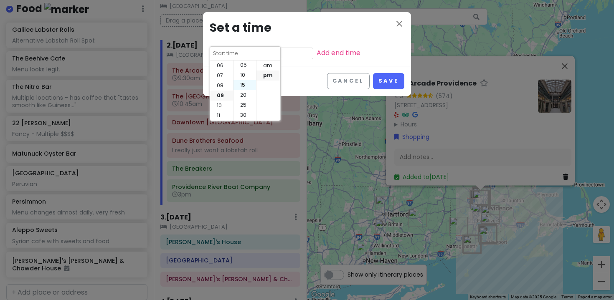
scroll to position [0, 0]
click at [248, 97] on li "15" at bounding box center [244, 96] width 23 height 10
type input "9:15 pm"
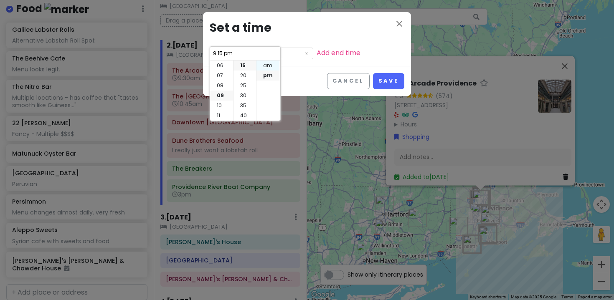
click at [269, 66] on li "am" at bounding box center [267, 66] width 23 height 10
type input "9:15 am"
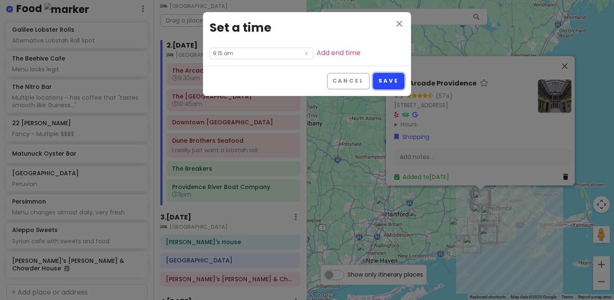
click at [388, 80] on button "Save" at bounding box center [388, 81] width 31 height 16
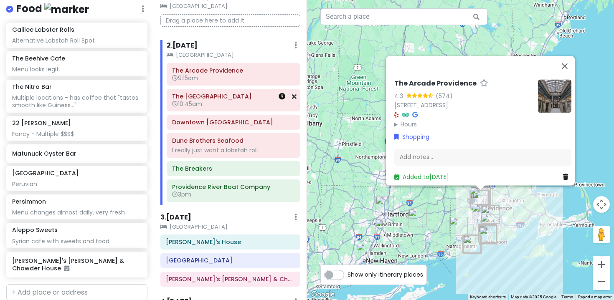
click at [279, 97] on icon at bounding box center [282, 96] width 7 height 7
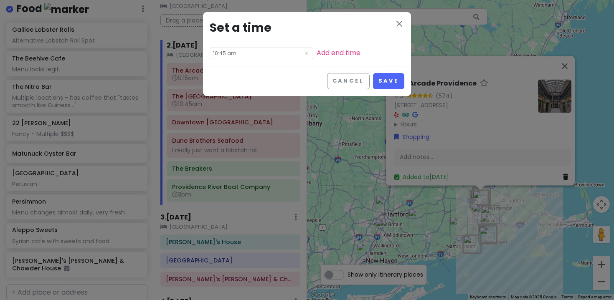
click at [250, 54] on input "10:45 am" at bounding box center [262, 54] width 104 height 12
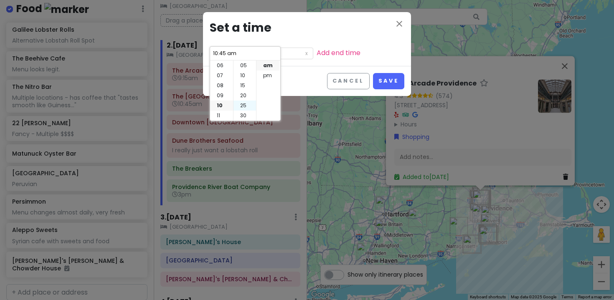
scroll to position [20, 0]
click at [243, 103] on li "30" at bounding box center [244, 106] width 23 height 10
type input "10:30 am"
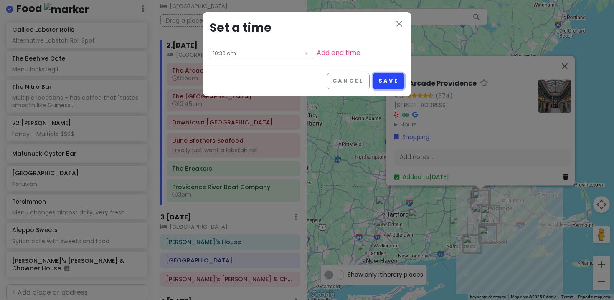
click at [391, 77] on button "Save" at bounding box center [388, 81] width 31 height 16
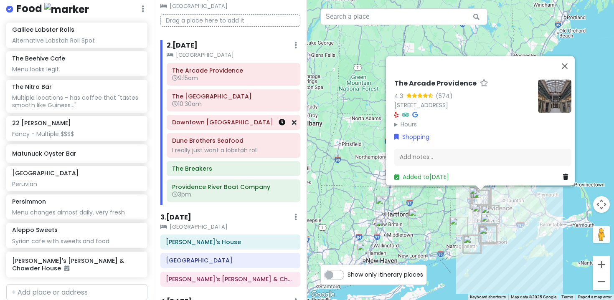
click at [280, 122] on icon at bounding box center [282, 122] width 7 height 7
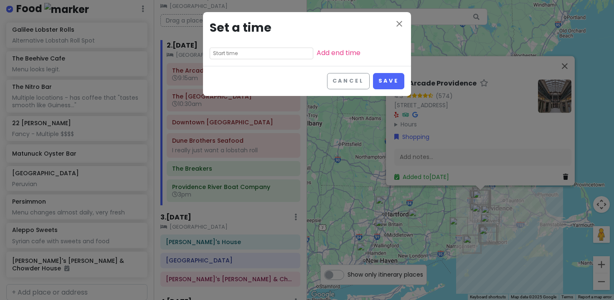
click at [246, 53] on input "text" at bounding box center [262, 54] width 104 height 12
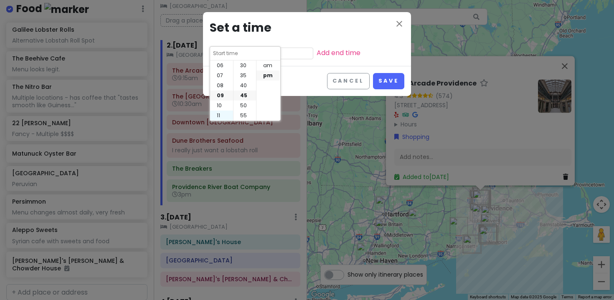
click at [218, 116] on li "11" at bounding box center [221, 116] width 23 height 10
type input "11:45 pm"
click at [245, 67] on li "30" at bounding box center [244, 66] width 23 height 10
type input "11:30 pm"
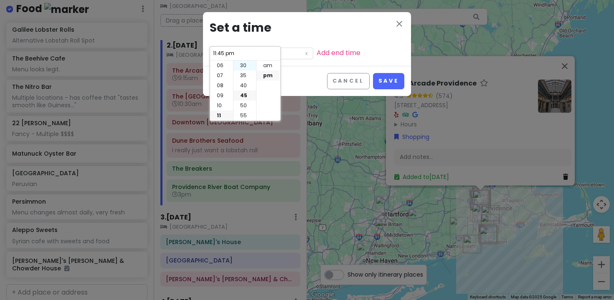
type input "11:30 pm"
click at [268, 68] on li "am" at bounding box center [267, 66] width 23 height 10
type input "11:30 am"
click at [391, 84] on button "Save" at bounding box center [388, 81] width 31 height 16
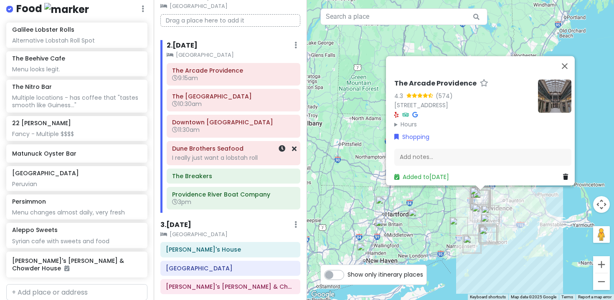
click at [252, 149] on h6 "Dune Brothers Seafood" at bounding box center [233, 149] width 122 height 8
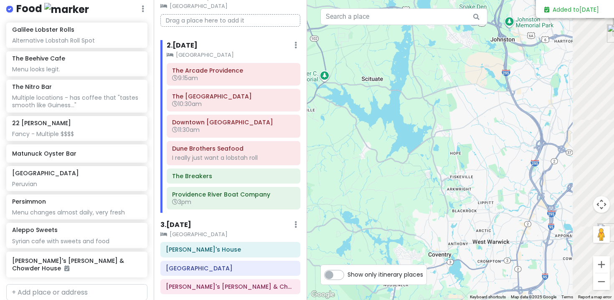
drag, startPoint x: 493, startPoint y: 195, endPoint x: 241, endPoint y: 167, distance: 253.8
click at [241, 167] on div "Family Visit 2025 Private Change Dates Make a Copy Delete Trip Give Feedback 💡 …" at bounding box center [307, 150] width 614 height 300
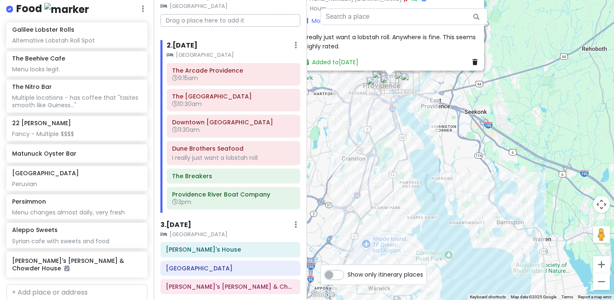
click at [348, 274] on label "Show only itinerary places" at bounding box center [386, 273] width 76 height 10
click at [348, 274] on input "Show only itinerary places" at bounding box center [350, 270] width 5 height 5
checkbox input "true"
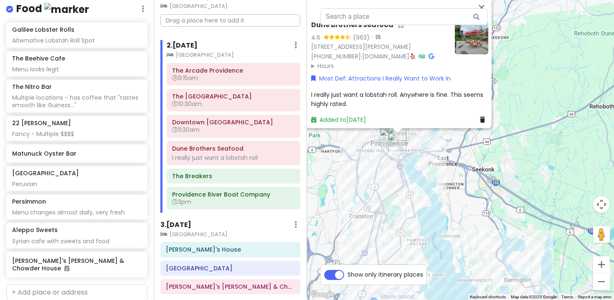
drag, startPoint x: 356, startPoint y: 141, endPoint x: 363, endPoint y: 203, distance: 62.6
click at [364, 203] on div "Dune Brothers Seafood 4.6 (963) · [STREET_ADDRESS][PERSON_NAME] [PHONE_NUMBER] …" at bounding box center [460, 150] width 307 height 300
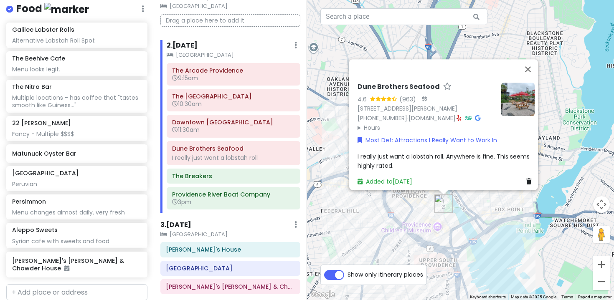
drag, startPoint x: 418, startPoint y: 144, endPoint x: 355, endPoint y: 232, distance: 108.4
click at [355, 232] on div "Dune Brothers Seafood 4.6 (963) · [STREET_ADDRESS][PERSON_NAME] [PHONE_NUMBER] …" at bounding box center [460, 150] width 307 height 300
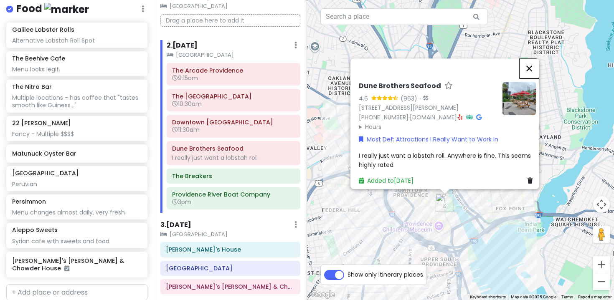
click at [534, 58] on button "Close" at bounding box center [529, 68] width 20 height 20
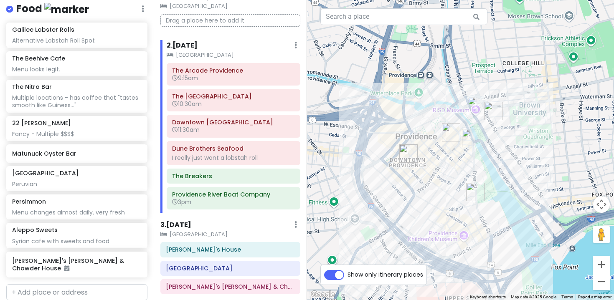
drag, startPoint x: 435, startPoint y: 218, endPoint x: 398, endPoint y: 195, distance: 43.1
click at [398, 195] on div at bounding box center [460, 150] width 307 height 300
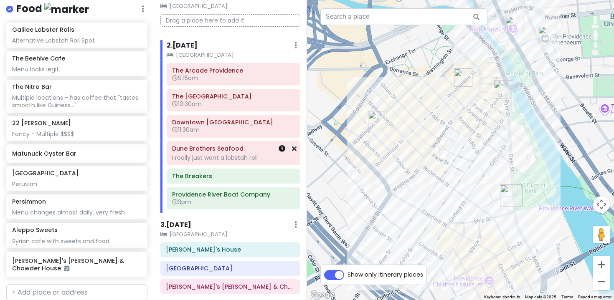
click at [281, 150] on icon at bounding box center [282, 148] width 7 height 7
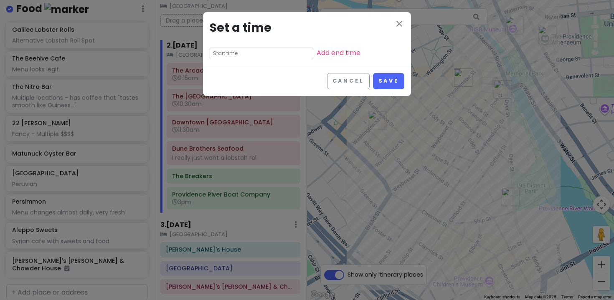
click at [248, 55] on input "text" at bounding box center [262, 54] width 104 height 12
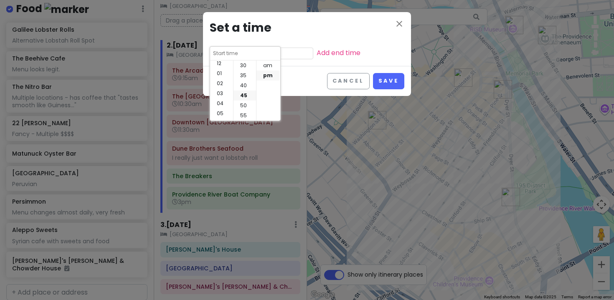
scroll to position [1, 0]
click at [221, 76] on li "01" at bounding box center [221, 74] width 23 height 10
type input "1:45 pm"
click at [246, 64] on li "00" at bounding box center [244, 64] width 23 height 10
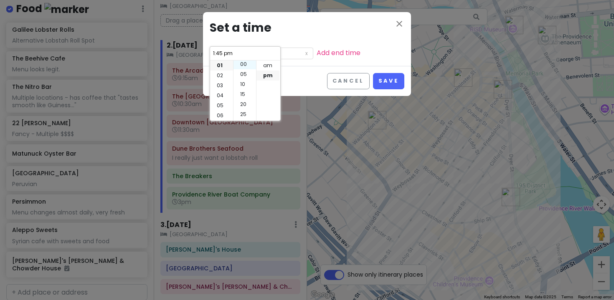
type input "1:00 pm"
click at [391, 81] on button "Save" at bounding box center [388, 81] width 31 height 16
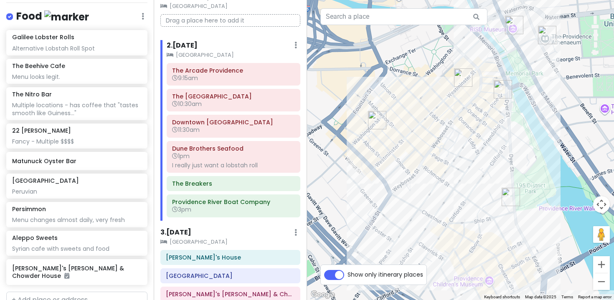
scroll to position [655, 0]
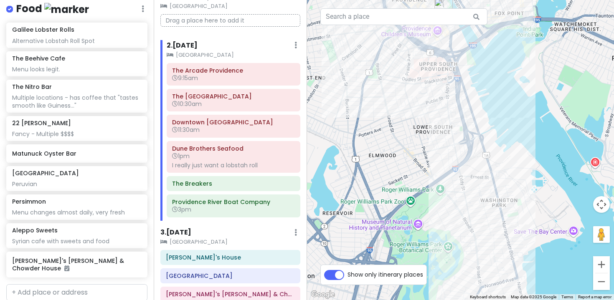
drag, startPoint x: 467, startPoint y: 256, endPoint x: 416, endPoint y: 49, distance: 213.7
click at [416, 49] on div at bounding box center [460, 150] width 307 height 300
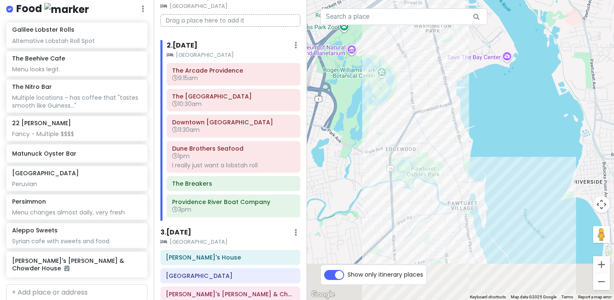
drag, startPoint x: 466, startPoint y: 233, endPoint x: 378, endPoint y: 25, distance: 225.6
click at [378, 25] on div at bounding box center [460, 150] width 307 height 300
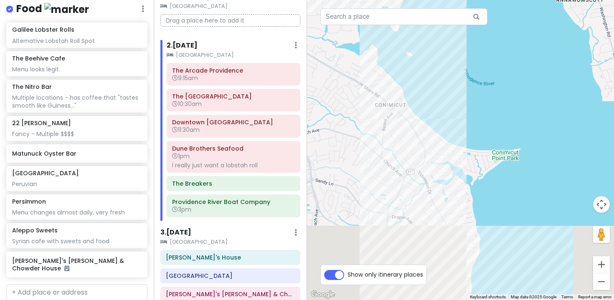
drag, startPoint x: 410, startPoint y: 183, endPoint x: 352, endPoint y: -20, distance: 211.1
click at [352, 0] on html "Family Visit 2025 Private Change Dates Make a Copy Delete Trip Give Feedback 💡 …" at bounding box center [307, 150] width 614 height 300
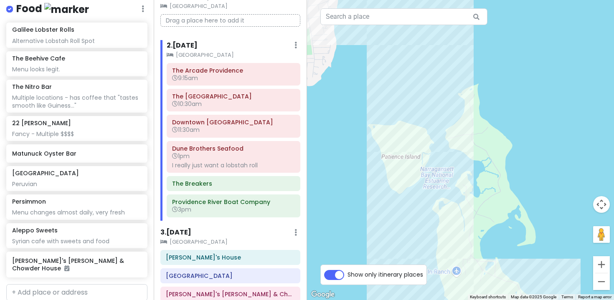
drag, startPoint x: 378, startPoint y: 173, endPoint x: 371, endPoint y: 92, distance: 80.5
click at [371, 92] on div at bounding box center [460, 150] width 307 height 300
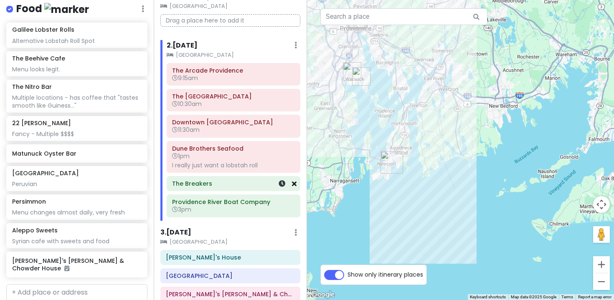
click at [296, 185] on icon at bounding box center [294, 183] width 5 height 7
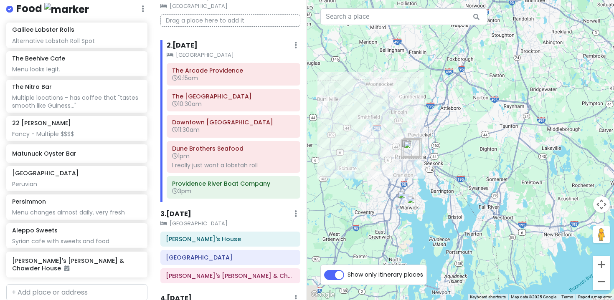
drag, startPoint x: 343, startPoint y: 114, endPoint x: 406, endPoint y: 260, distance: 159.5
click at [406, 260] on div at bounding box center [460, 150] width 307 height 300
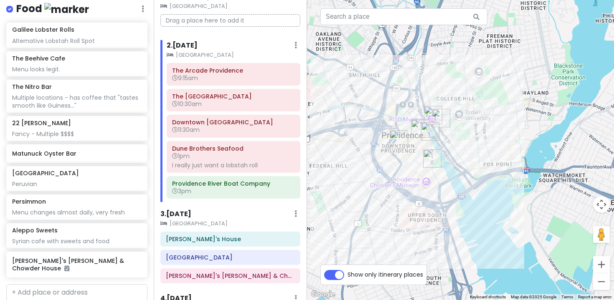
drag, startPoint x: 475, startPoint y: 122, endPoint x: 385, endPoint y: 193, distance: 114.2
click at [385, 193] on div at bounding box center [460, 150] width 307 height 300
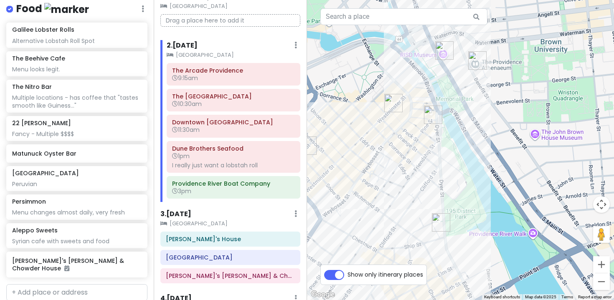
drag, startPoint x: 407, startPoint y: 130, endPoint x: 406, endPoint y: 239, distance: 108.2
click at [406, 239] on div at bounding box center [460, 150] width 307 height 300
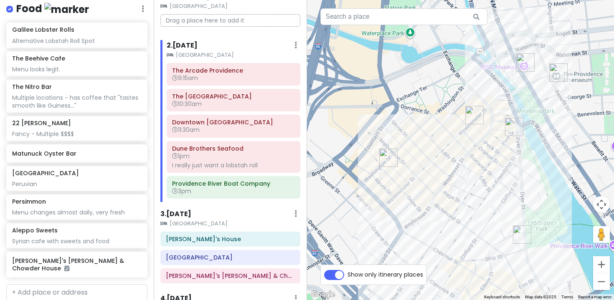
drag, startPoint x: 345, startPoint y: 213, endPoint x: 429, endPoint y: 226, distance: 85.8
click at [429, 226] on div at bounding box center [460, 150] width 307 height 300
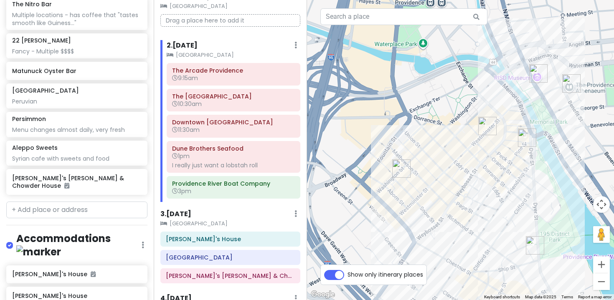
scroll to position [699, 0]
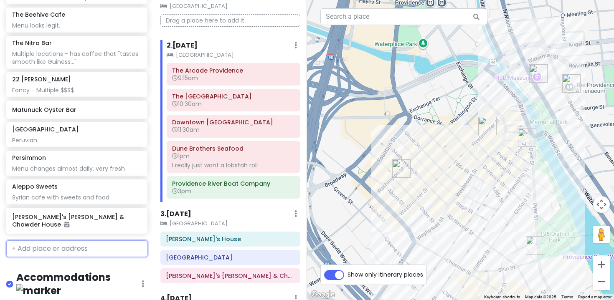
click at [77, 241] on input "text" at bounding box center [76, 249] width 141 height 17
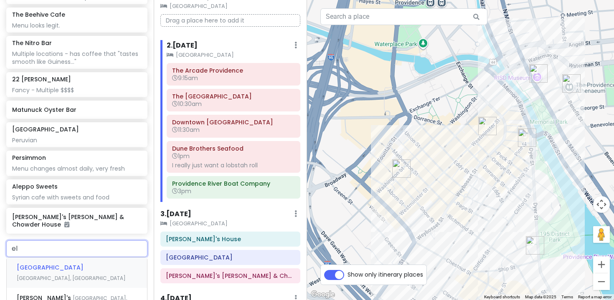
type input "ell"
click at [60, 264] on span "[GEOGRAPHIC_DATA], [GEOGRAPHIC_DATA], [GEOGRAPHIC_DATA], [GEOGRAPHIC_DATA]" at bounding box center [72, 278] width 110 height 28
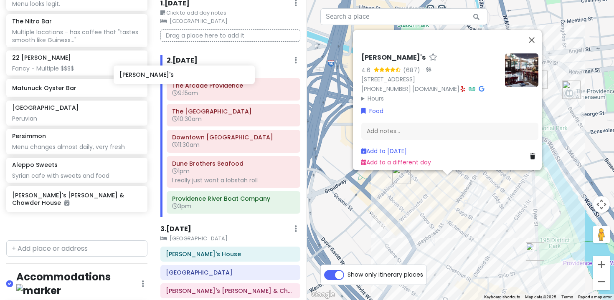
scroll to position [34, 0]
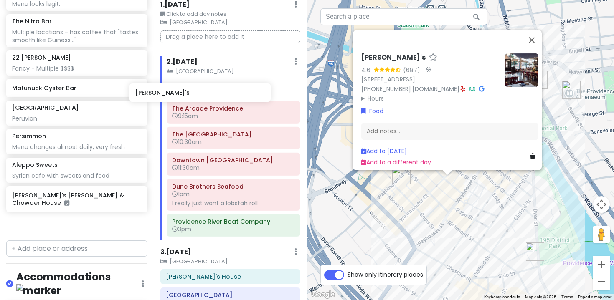
drag, startPoint x: 108, startPoint y: 200, endPoint x: 231, endPoint y: 86, distance: 167.9
click at [231, 86] on div "Family Visit 2025 Private Change Dates Make a Copy Delete Trip Give Feedback 💡 …" at bounding box center [307, 150] width 614 height 300
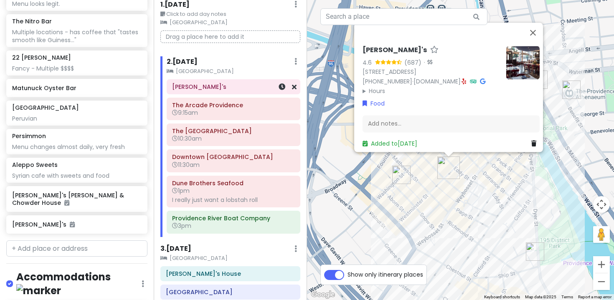
scroll to position [699, 0]
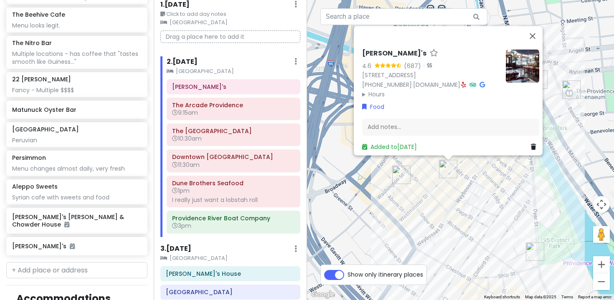
drag, startPoint x: 411, startPoint y: 194, endPoint x: 411, endPoint y: 187, distance: 6.7
click at [411, 194] on div "[PERSON_NAME]'s 4.6 (687) · [STREET_ADDRESS] [PHONE_NUMBER] · [DOMAIN_NAME] · H…" at bounding box center [460, 150] width 307 height 300
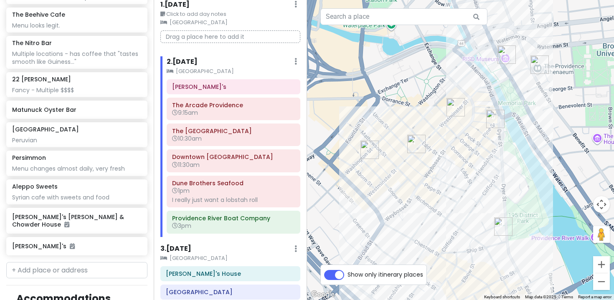
drag, startPoint x: 493, startPoint y: 180, endPoint x: 459, endPoint y: 153, distance: 42.5
click at [459, 153] on div at bounding box center [460, 150] width 307 height 300
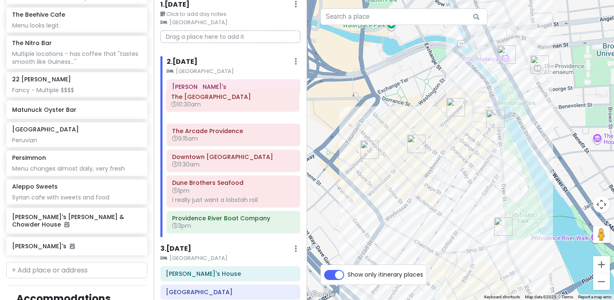
drag, startPoint x: 246, startPoint y: 137, endPoint x: 245, endPoint y: 102, distance: 34.3
click at [245, 102] on div "[PERSON_NAME]'s The Arcade Providence 9:15am The [GEOGRAPHIC_DATA] 10:30am [GEO…" at bounding box center [233, 158] width 147 height 158
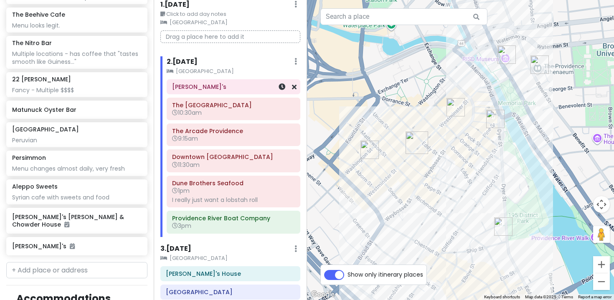
click at [190, 89] on h6 "[PERSON_NAME]'s" at bounding box center [233, 87] width 122 height 8
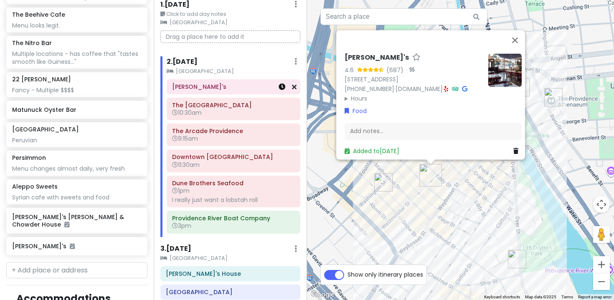
click at [283, 85] on icon at bounding box center [282, 87] width 7 height 7
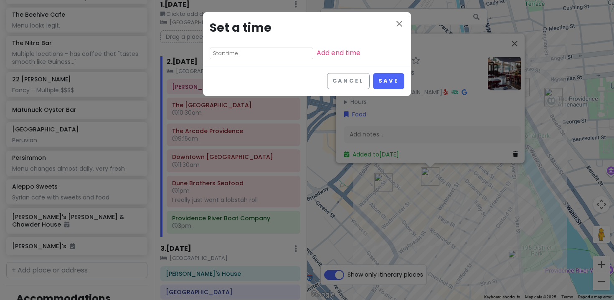
click at [247, 51] on input "text" at bounding box center [262, 54] width 104 height 12
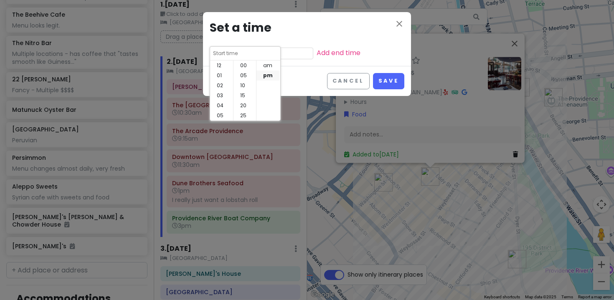
scroll to position [60, 0]
click at [227, 84] on li "08" at bounding box center [221, 86] width 23 height 10
type input "8:45 pm"
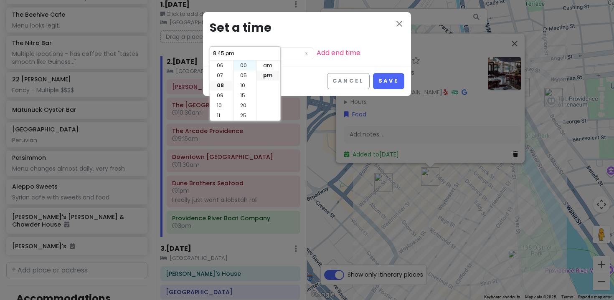
click at [245, 67] on li "00" at bounding box center [244, 66] width 23 height 10
type input "8:00 pm"
click at [264, 67] on li "am" at bounding box center [267, 66] width 23 height 10
type input "8:00 am"
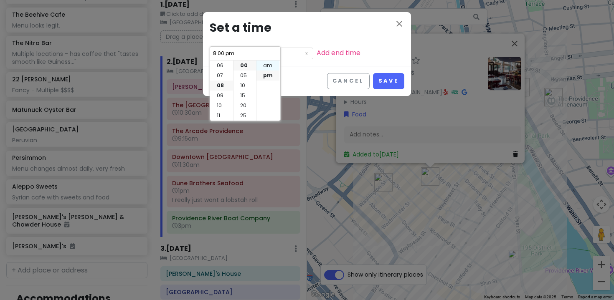
type input "8:00 am"
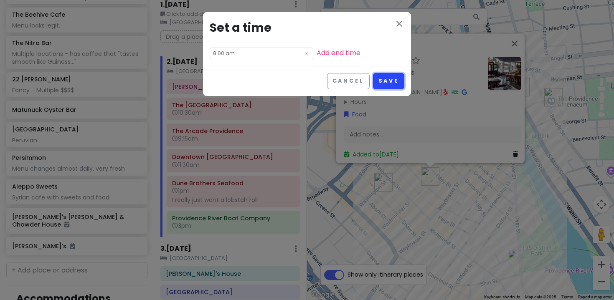
click at [383, 80] on button "Save" at bounding box center [388, 81] width 31 height 16
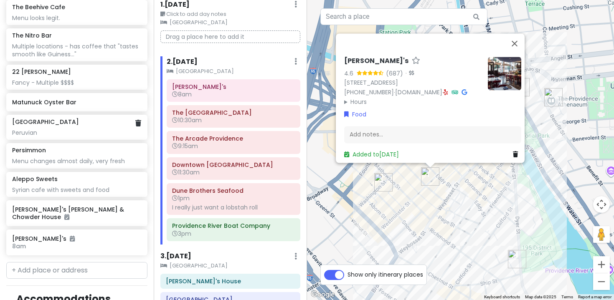
click at [75, 118] on div "[GEOGRAPHIC_DATA]" at bounding box center [76, 122] width 129 height 8
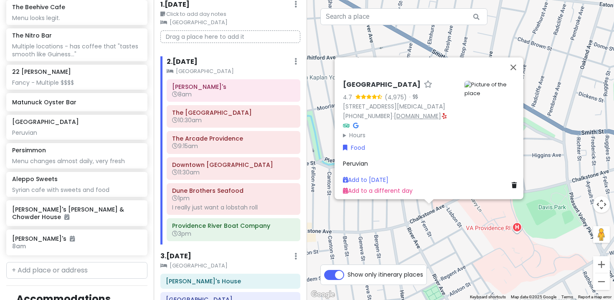
click at [403, 112] on link "[DOMAIN_NAME]" at bounding box center [417, 116] width 47 height 8
click at [220, 101] on div "[PERSON_NAME]'s 8am" at bounding box center [234, 90] width 134 height 23
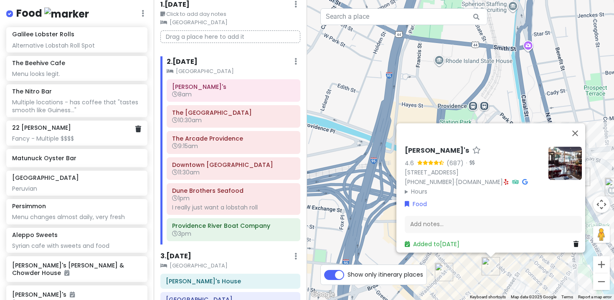
scroll to position [642, 0]
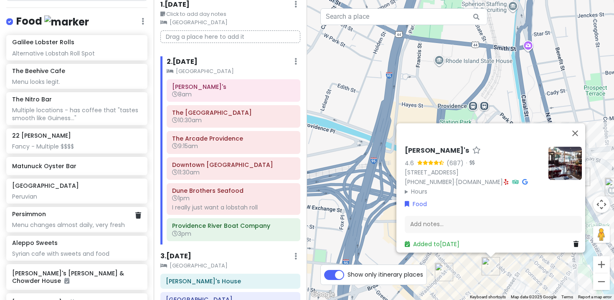
click at [26, 221] on div "Menu changes almost daily, very fresh" at bounding box center [76, 225] width 129 height 8
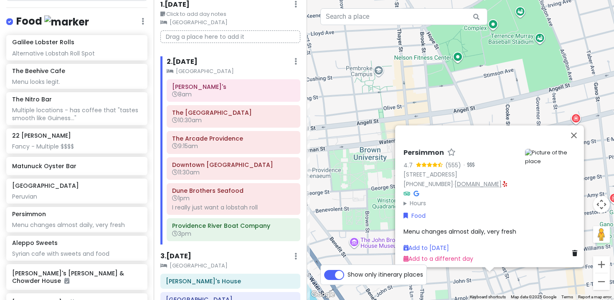
click at [462, 180] on link "[DOMAIN_NAME]" at bounding box center [477, 184] width 47 height 8
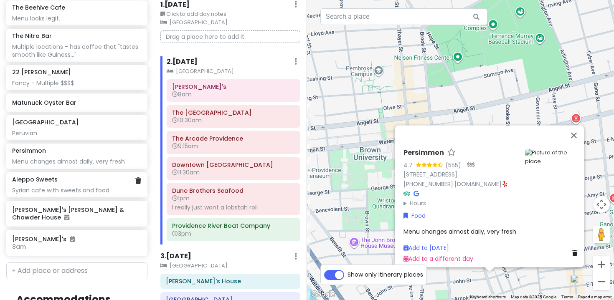
scroll to position [708, 0]
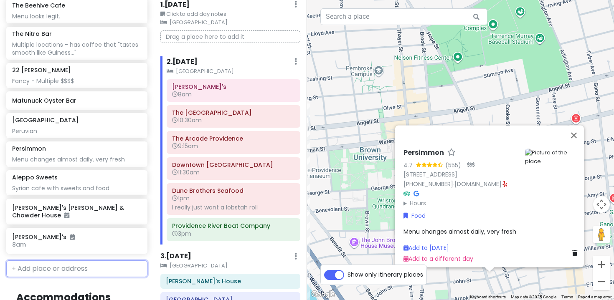
click at [29, 261] on input "text" at bounding box center [76, 269] width 141 height 17
paste input "i"
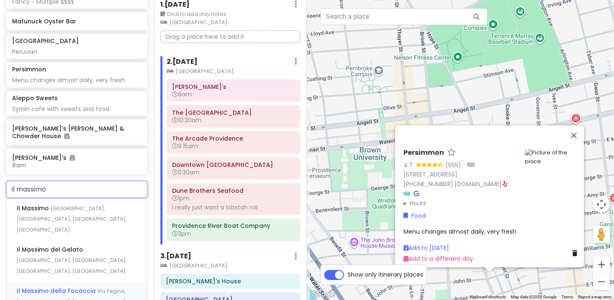
scroll to position [788, 0]
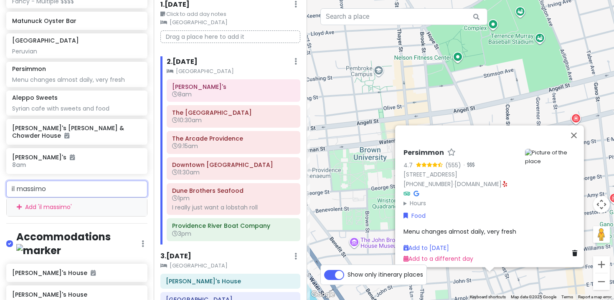
click at [30, 181] on input "il massimo" at bounding box center [76, 189] width 141 height 17
paste input "[PERSON_NAME]"
type input "[PERSON_NAME]"
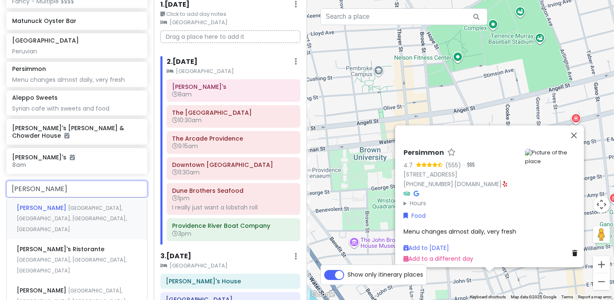
click at [30, 204] on span "[PERSON_NAME]" at bounding box center [42, 208] width 51 height 8
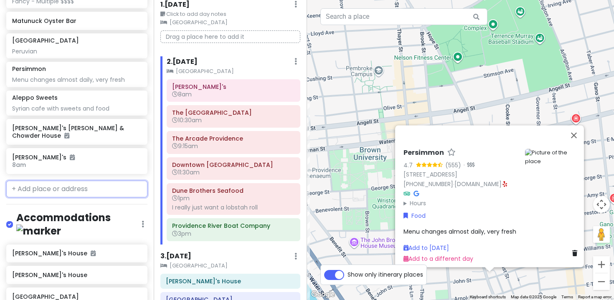
scroll to position [809, 0]
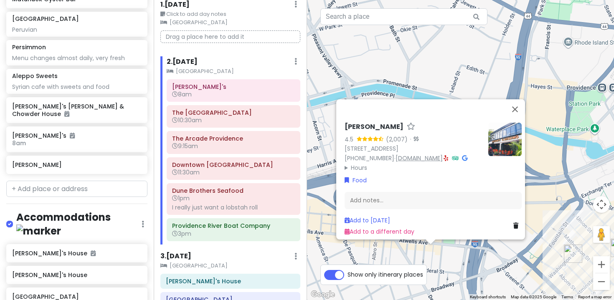
click at [421, 155] on link "[DOMAIN_NAME]" at bounding box center [419, 158] width 47 height 8
click at [263, 63] on div "2 . [DATE] Add Day Notes Clear Lodging Delete Day" at bounding box center [234, 63] width 134 height 14
click at [520, 103] on button "Close" at bounding box center [515, 109] width 20 height 20
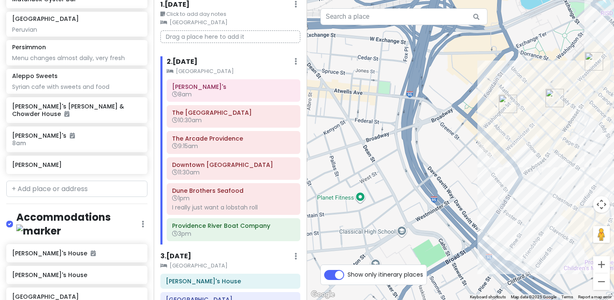
drag, startPoint x: 453, startPoint y: 207, endPoint x: 377, endPoint y: 59, distance: 166.1
click at [377, 59] on div at bounding box center [460, 150] width 307 height 300
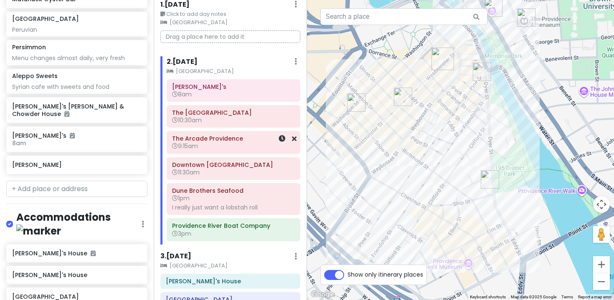
drag, startPoint x: 442, startPoint y: 143, endPoint x: 299, endPoint y: 138, distance: 143.4
click at [299, 138] on div "Family Visit 2025 Private Change Dates Make a Copy Delete Trip Give Feedback 💡 …" at bounding box center [307, 150] width 614 height 300
click at [239, 94] on h6 "8am" at bounding box center [233, 95] width 122 height 8
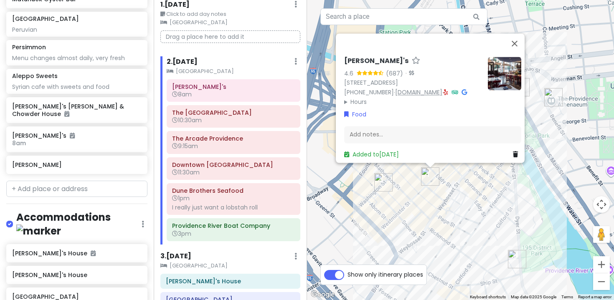
click at [411, 88] on link "[DOMAIN_NAME]" at bounding box center [418, 92] width 47 height 8
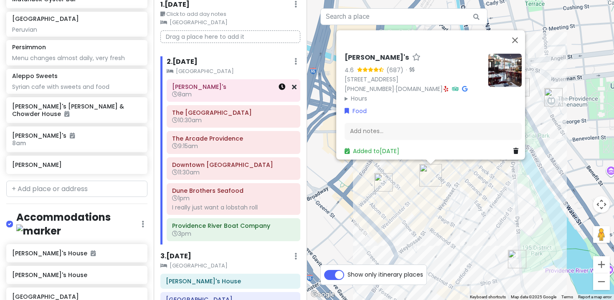
click at [280, 87] on icon at bounding box center [282, 87] width 7 height 7
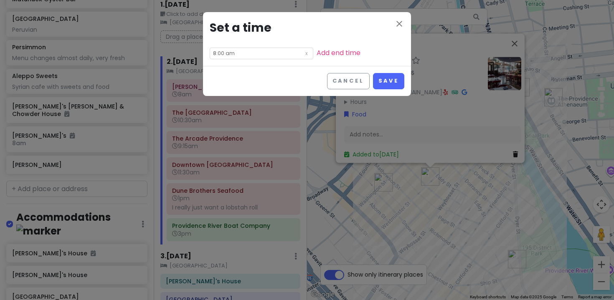
click at [221, 53] on input "8:00 am" at bounding box center [262, 54] width 104 height 12
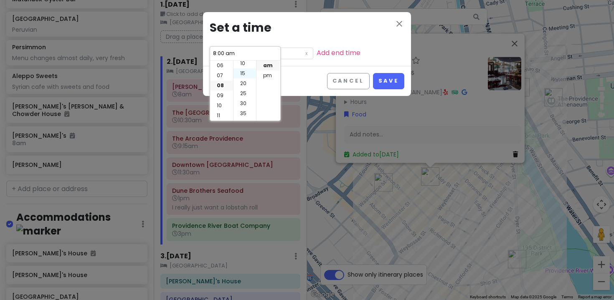
scroll to position [30, 0]
click at [246, 94] on li "30" at bounding box center [244, 96] width 23 height 10
type input "8:30 am"
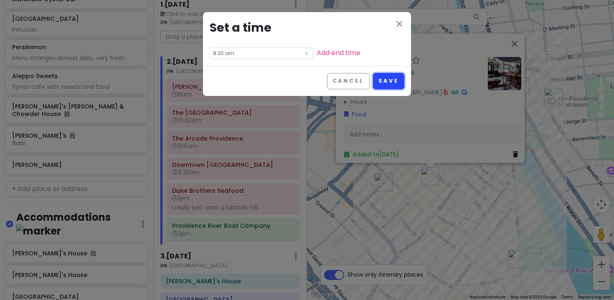
click at [398, 81] on button "Save" at bounding box center [388, 81] width 31 height 16
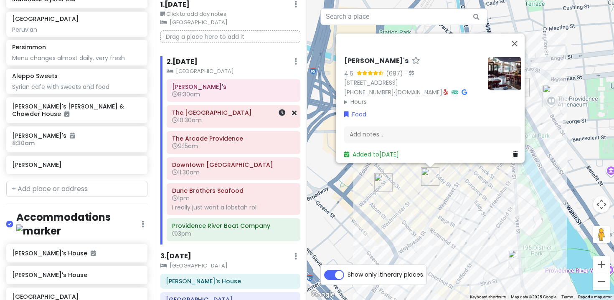
click at [194, 124] on div "The [GEOGRAPHIC_DATA] 10:30am" at bounding box center [233, 116] width 122 height 19
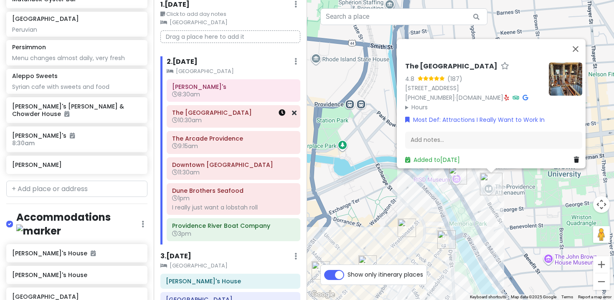
click at [281, 113] on icon at bounding box center [282, 112] width 7 height 7
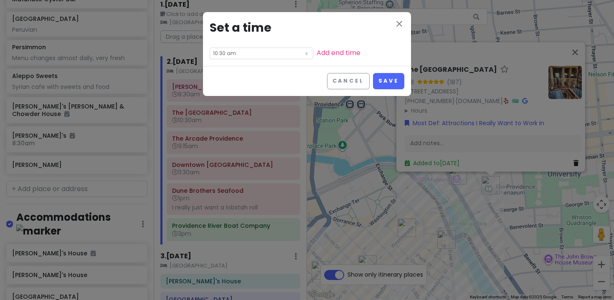
click at [224, 53] on input "10:30 am" at bounding box center [262, 54] width 104 height 12
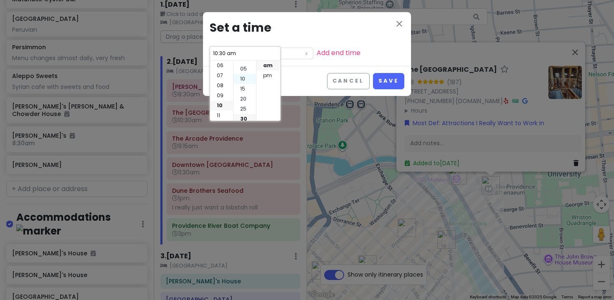
scroll to position [0, 0]
click at [243, 74] on li "05" at bounding box center [244, 76] width 23 height 10
type input "10:05 am"
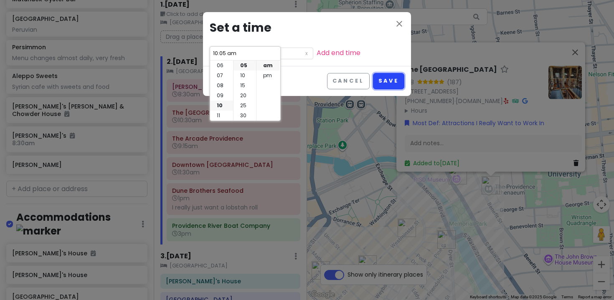
click at [385, 78] on button "Save" at bounding box center [388, 81] width 31 height 16
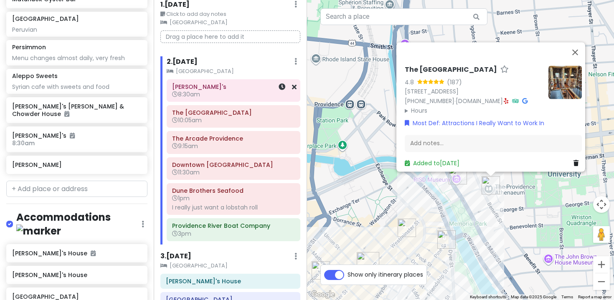
click at [187, 96] on span "8:30am" at bounding box center [186, 94] width 28 height 8
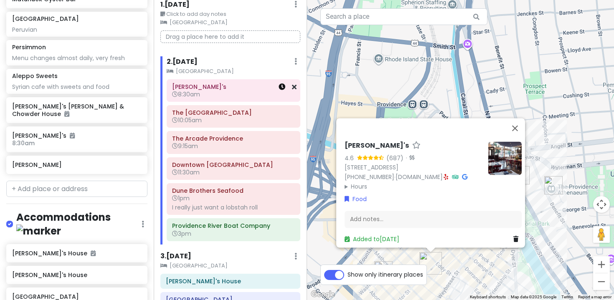
click at [279, 89] on icon at bounding box center [282, 87] width 7 height 7
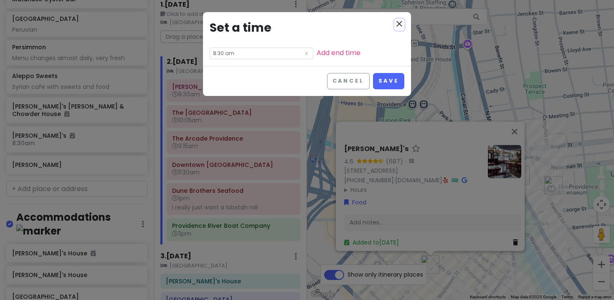
click at [400, 23] on icon "close" at bounding box center [399, 24] width 10 height 10
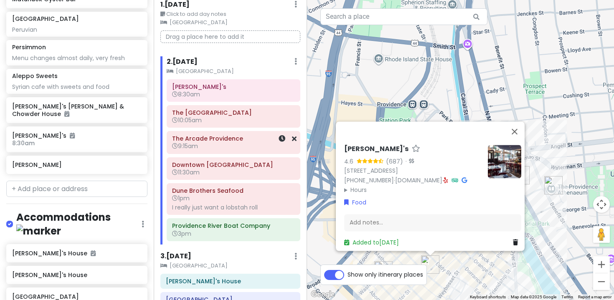
click at [195, 150] on span "9:15am" at bounding box center [185, 146] width 26 height 8
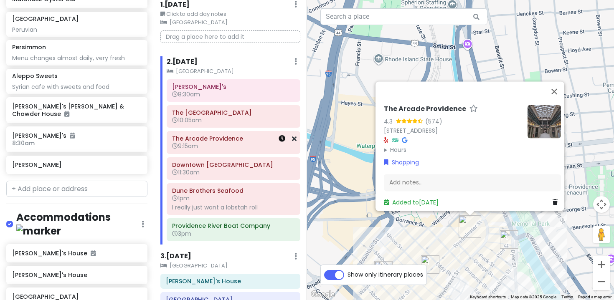
click at [284, 140] on icon at bounding box center [282, 138] width 7 height 7
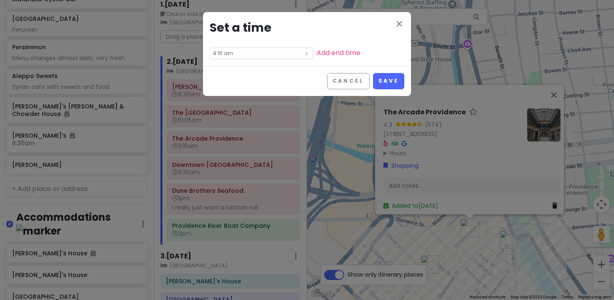
click at [233, 57] on input "9:15 am" at bounding box center [262, 54] width 104 height 12
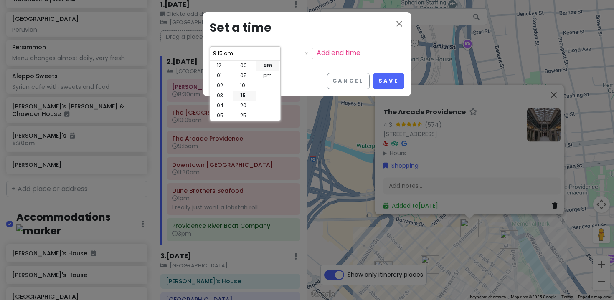
scroll to position [30, 0]
click at [219, 101] on li "10" at bounding box center [221, 106] width 23 height 10
type input "10:15 am"
click at [219, 119] on li "11" at bounding box center [221, 116] width 23 height 10
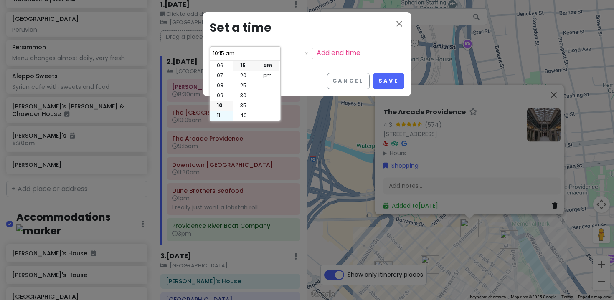
type input "11:15 am"
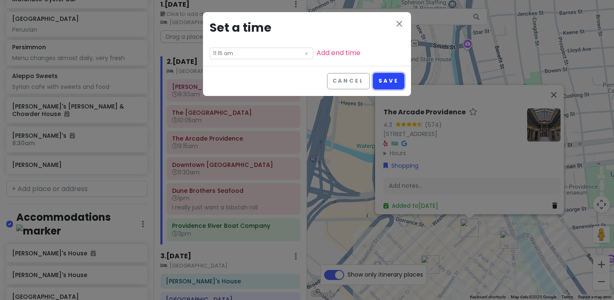
click at [388, 86] on button "Save" at bounding box center [388, 81] width 31 height 16
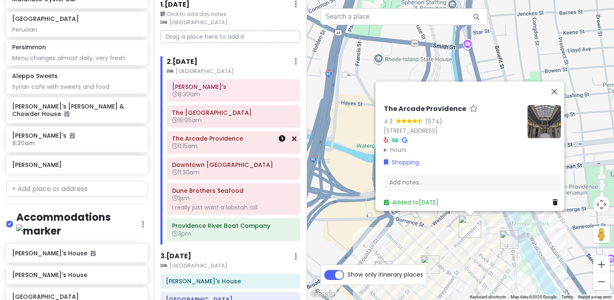
click at [279, 138] on icon at bounding box center [282, 138] width 7 height 7
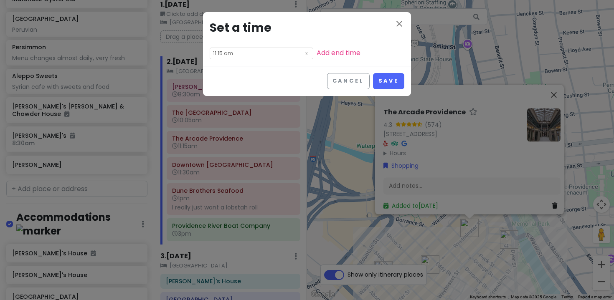
click at [220, 53] on input "11:15 am" at bounding box center [262, 54] width 104 height 12
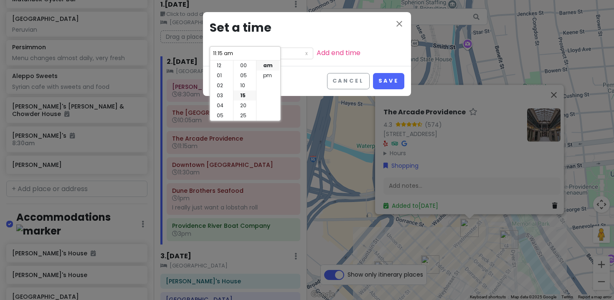
scroll to position [60, 0]
click at [245, 94] on li "30" at bounding box center [244, 96] width 23 height 10
type input "11:30 am"
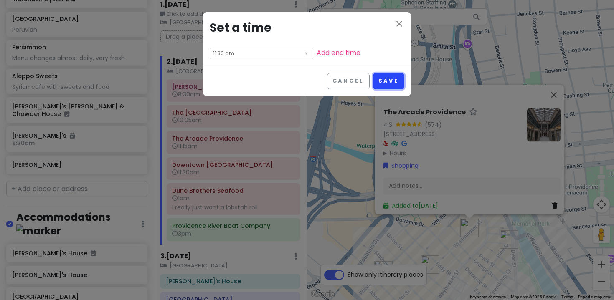
click at [386, 82] on button "Save" at bounding box center [388, 81] width 31 height 16
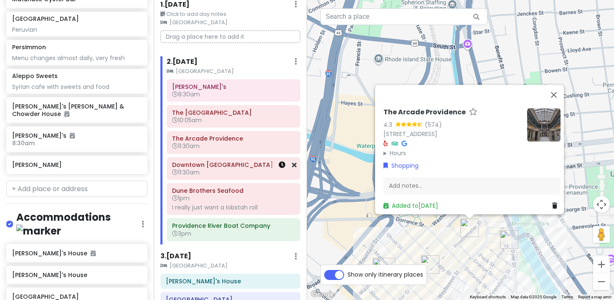
click at [280, 165] on icon at bounding box center [282, 165] width 7 height 7
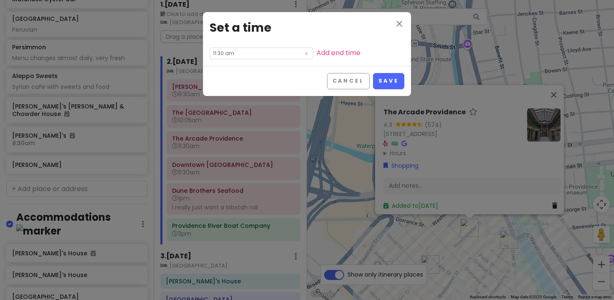
click at [216, 51] on input "11:30 am" at bounding box center [262, 54] width 104 height 12
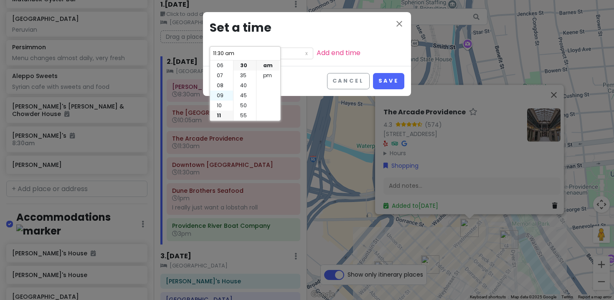
scroll to position [0, 0]
click at [220, 61] on li "12" at bounding box center [221, 66] width 23 height 10
type input "12:30 am"
click at [247, 64] on li "00" at bounding box center [244, 66] width 23 height 10
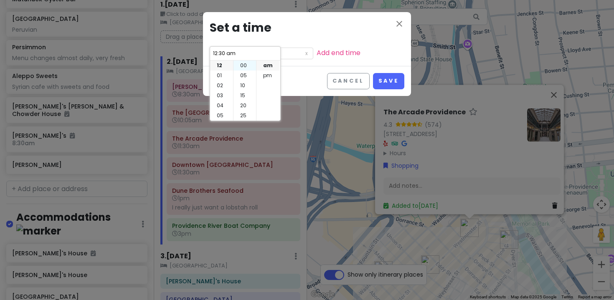
type input "12:00 am"
click at [268, 79] on li "pm" at bounding box center [267, 76] width 23 height 10
type input "12:00 pm"
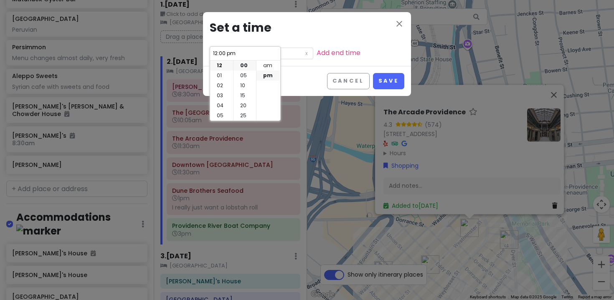
click at [307, 60] on div "close Set a time 12:00 pm Add end time" at bounding box center [307, 39] width 208 height 54
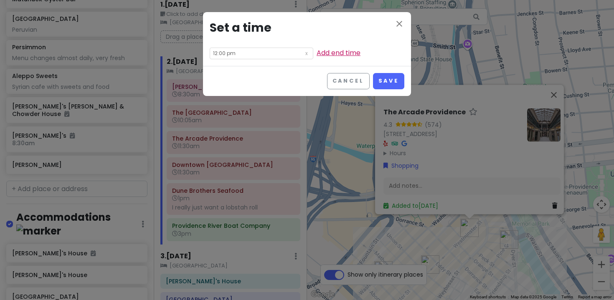
click at [317, 54] on link "Add end time" at bounding box center [339, 53] width 44 height 10
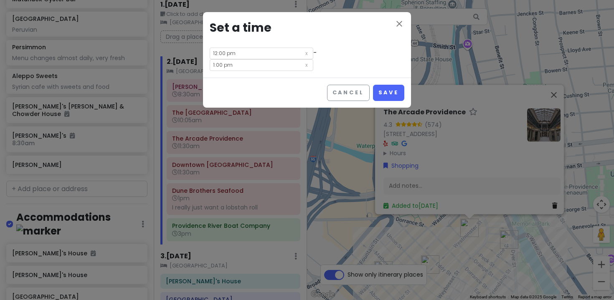
click at [278, 59] on input "1:00 pm" at bounding box center [262, 65] width 104 height 12
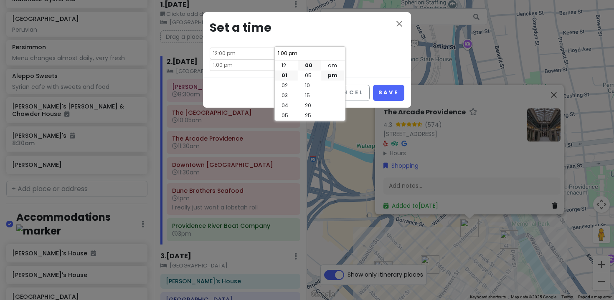
scroll to position [10, 0]
click at [283, 72] on li "02" at bounding box center [286, 76] width 23 height 10
type input "2:00 pm"
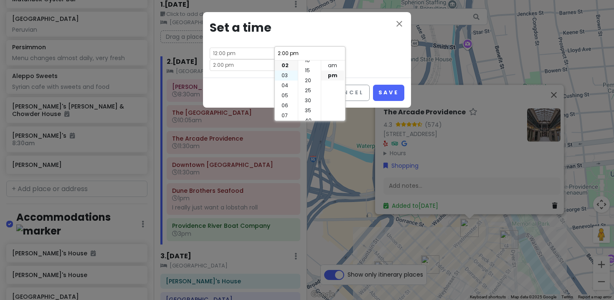
click at [289, 77] on li "03" at bounding box center [286, 76] width 23 height 10
type input "3:00 pm"
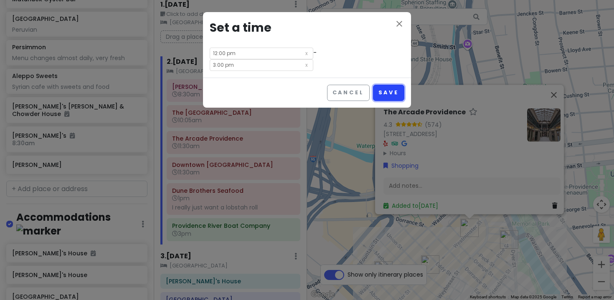
click at [383, 85] on button "Save" at bounding box center [388, 93] width 31 height 16
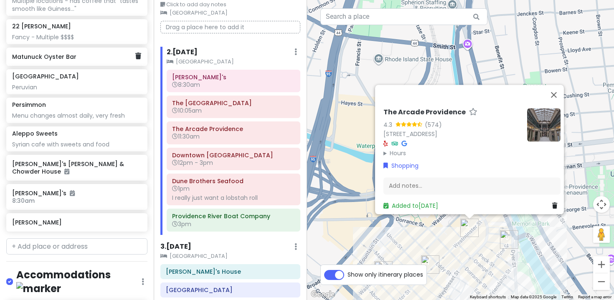
scroll to position [754, 0]
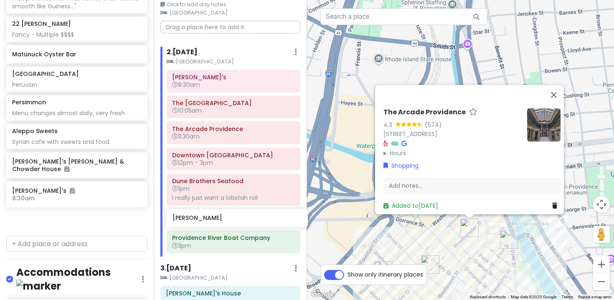
drag, startPoint x: 59, startPoint y: 204, endPoint x: 220, endPoint y: 220, distance: 161.2
click at [220, 220] on div "Family Visit 2025 Private Change Dates Make a Copy Delete Trip Give Feedback 💡 …" at bounding box center [307, 150] width 614 height 300
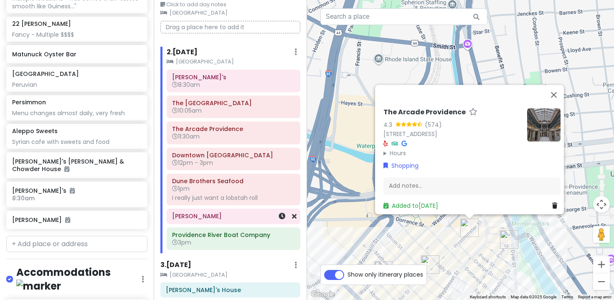
scroll to position [733, 0]
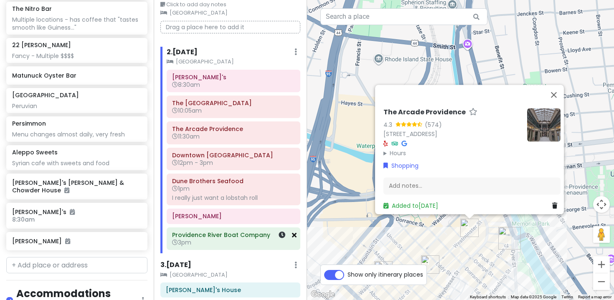
click at [295, 238] on icon at bounding box center [294, 235] width 5 height 7
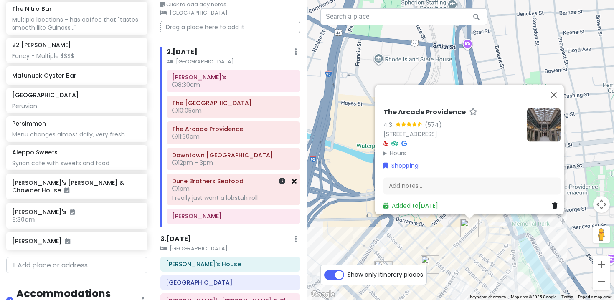
click at [295, 179] on icon at bounding box center [294, 181] width 5 height 7
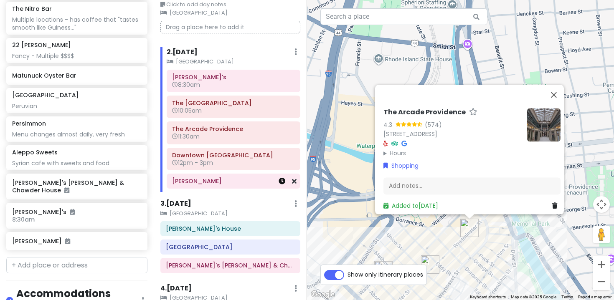
click at [282, 181] on icon at bounding box center [282, 181] width 7 height 7
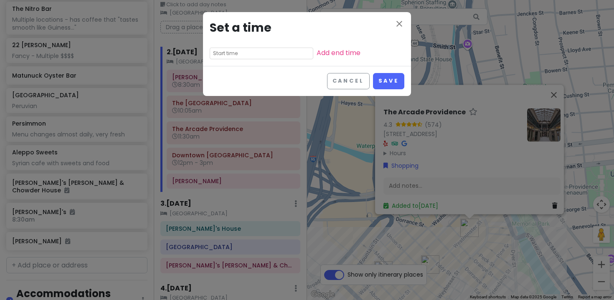
click at [239, 55] on input "text" at bounding box center [262, 54] width 104 height 12
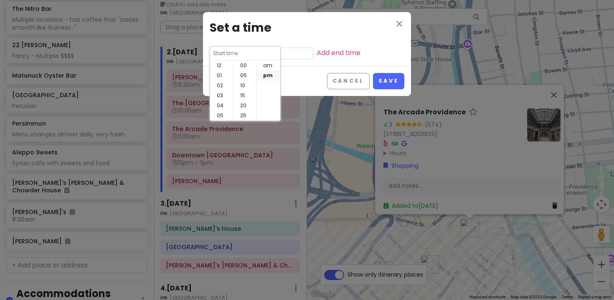
scroll to position [60, 0]
click at [219, 66] on li "06" at bounding box center [221, 66] width 23 height 10
type input "6:45 pm"
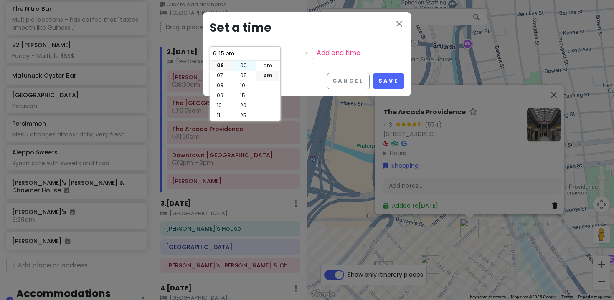
click at [246, 66] on li "00" at bounding box center [244, 66] width 23 height 10
type input "6:00 pm"
click at [389, 77] on button "Save" at bounding box center [388, 81] width 31 height 16
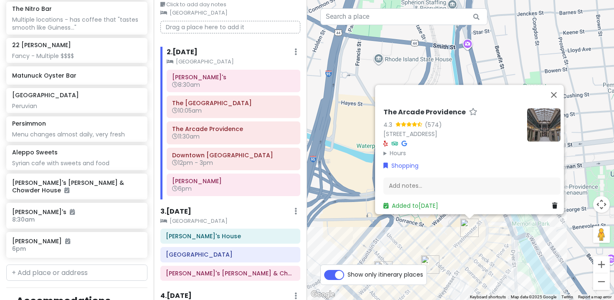
scroll to position [741, 0]
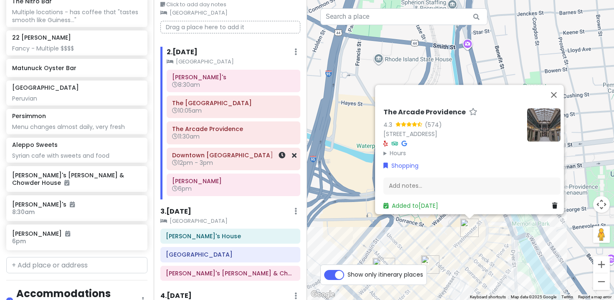
click at [259, 163] on h6 "12pm - 3pm" at bounding box center [233, 163] width 122 height 8
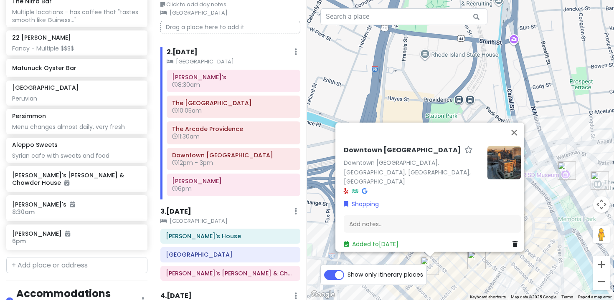
click at [255, 208] on div "3 . [DATE] Add Day Notes Clear Lodging Delete Day" at bounding box center [230, 213] width 140 height 14
click at [519, 142] on button "Close" at bounding box center [514, 132] width 20 height 20
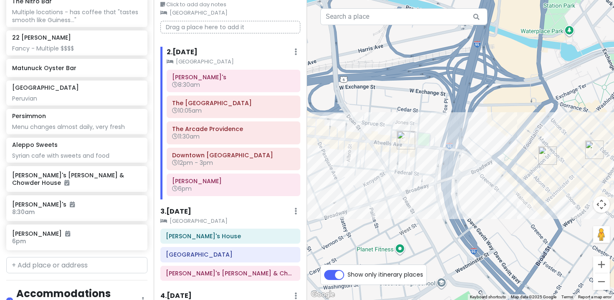
drag, startPoint x: 479, startPoint y: 139, endPoint x: 596, endPoint y: 28, distance: 161.9
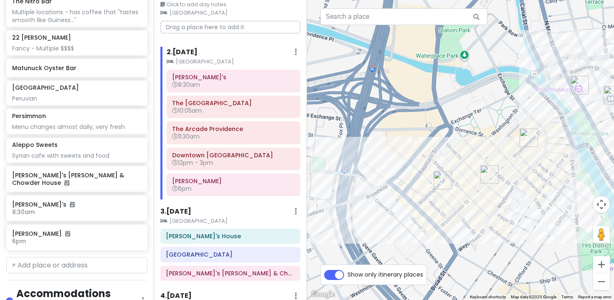
drag, startPoint x: 526, startPoint y: 127, endPoint x: 437, endPoint y: 168, distance: 97.4
click at [437, 168] on div at bounding box center [460, 150] width 307 height 300
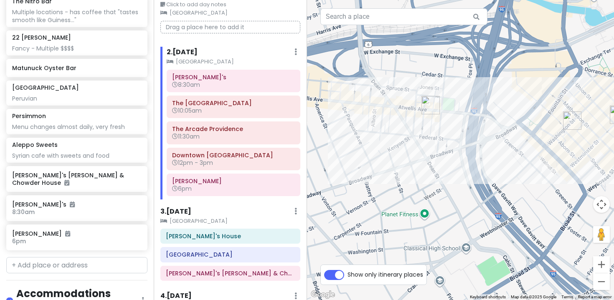
drag, startPoint x: 488, startPoint y: 179, endPoint x: 589, endPoint y: 93, distance: 133.1
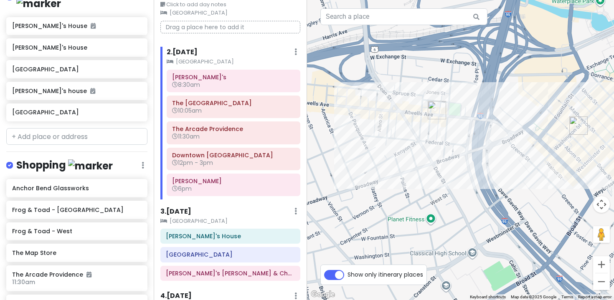
scroll to position [1087, 0]
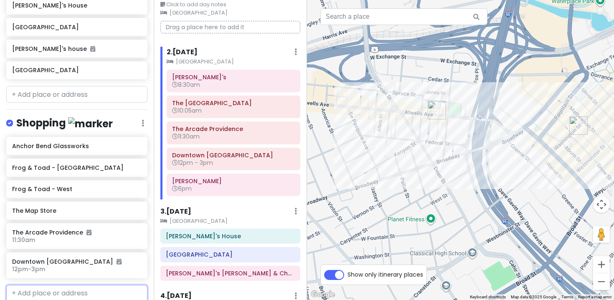
click at [42, 285] on input "text" at bounding box center [76, 293] width 141 height 17
type input "The Vau"
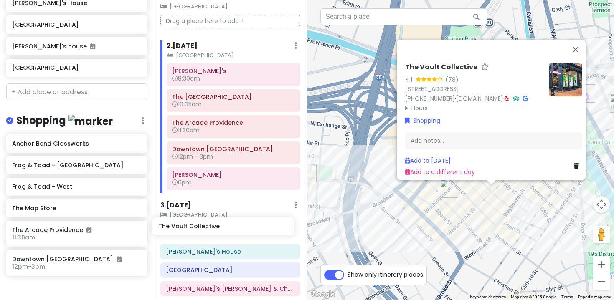
scroll to position [52, 0]
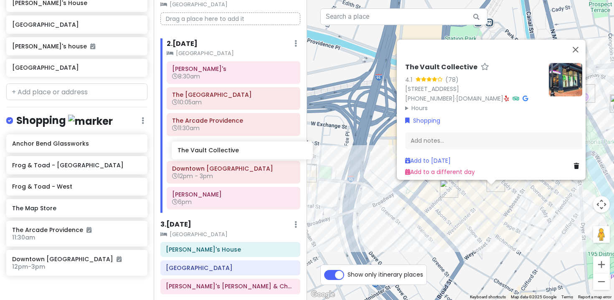
drag, startPoint x: 72, startPoint y: 257, endPoint x: 238, endPoint y: 149, distance: 198.0
click at [238, 149] on div "Family Visit 2025 Private Change Dates Make a Copy Delete Trip Give Feedback 💡 …" at bounding box center [307, 150] width 614 height 300
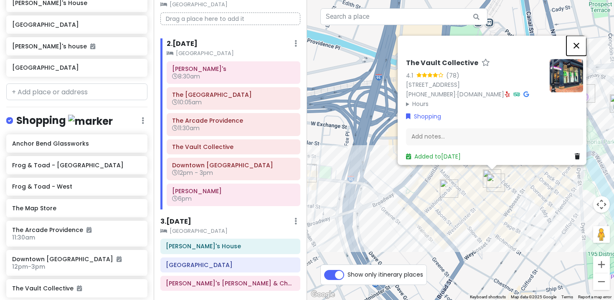
click at [580, 36] on button "Close" at bounding box center [576, 46] width 20 height 20
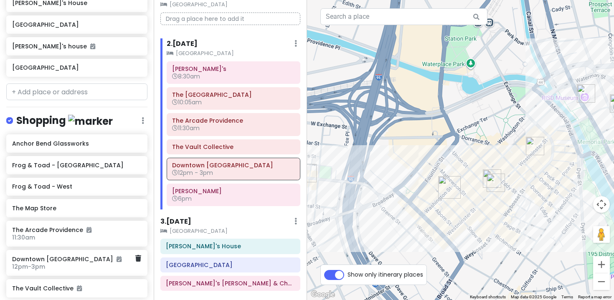
type input "homestyle"
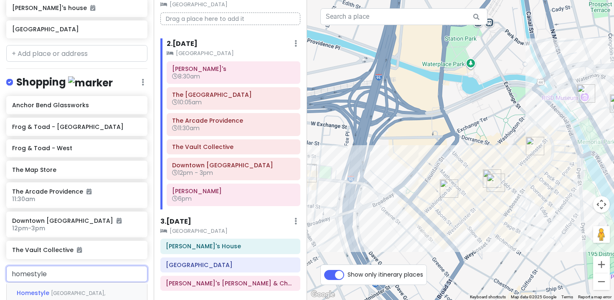
click at [76, 290] on span "[GEOGRAPHIC_DATA], [GEOGRAPHIC_DATA], [GEOGRAPHIC_DATA], [GEOGRAPHIC_DATA]" at bounding box center [72, 304] width 110 height 28
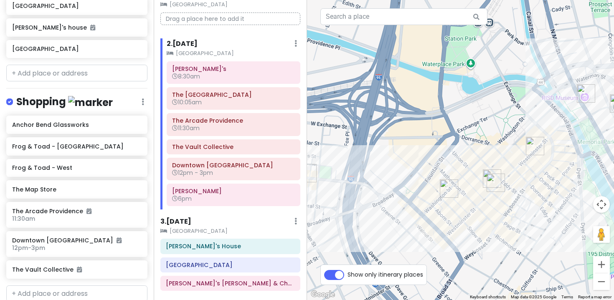
scroll to position [1128, 0]
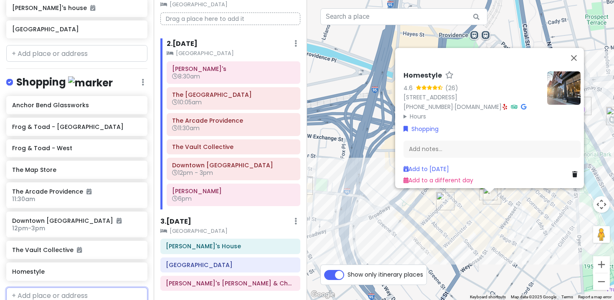
click at [96, 288] on input "text" at bounding box center [76, 296] width 141 height 17
paste input "[PERSON_NAME]"
type input "[PERSON_NAME]"
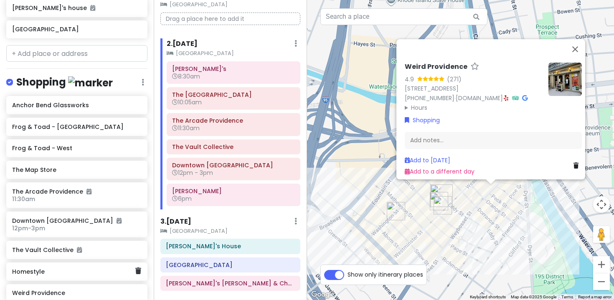
scroll to position [1152, 0]
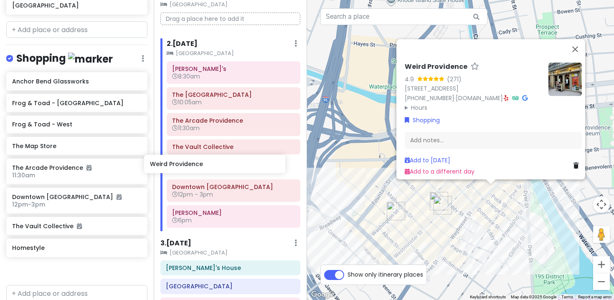
drag, startPoint x: 105, startPoint y: 238, endPoint x: 243, endPoint y: 165, distance: 156.0
click at [243, 165] on div "Family Visit 2025 Private Change Dates Make a Copy Delete Trip Give Feedback 💡 …" at bounding box center [307, 150] width 614 height 300
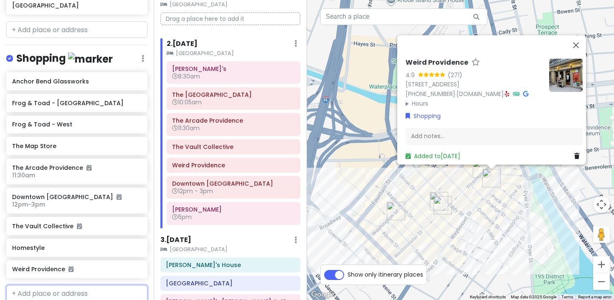
click at [25, 285] on input "text" at bounding box center [76, 293] width 141 height 17
paste input "Symposium Books"
type input "Symposium Books"
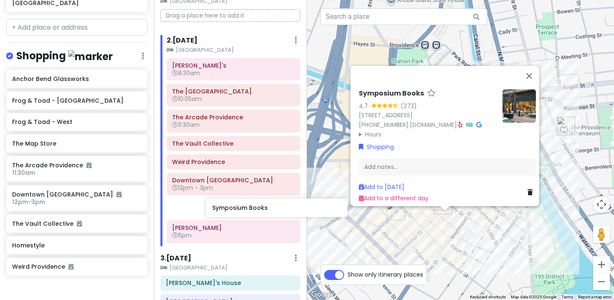
scroll to position [55, 0]
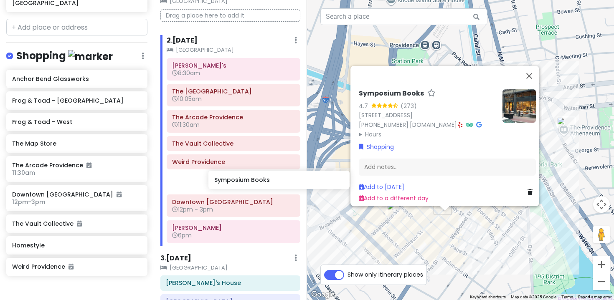
drag, startPoint x: 41, startPoint y: 258, endPoint x: 243, endPoint y: 179, distance: 217.0
click at [243, 179] on div "Family Visit 2025 Private Change Dates Make a Copy Delete Trip Give Feedback 💡 …" at bounding box center [307, 150] width 614 height 300
